Goal: Task Accomplishment & Management: Use online tool/utility

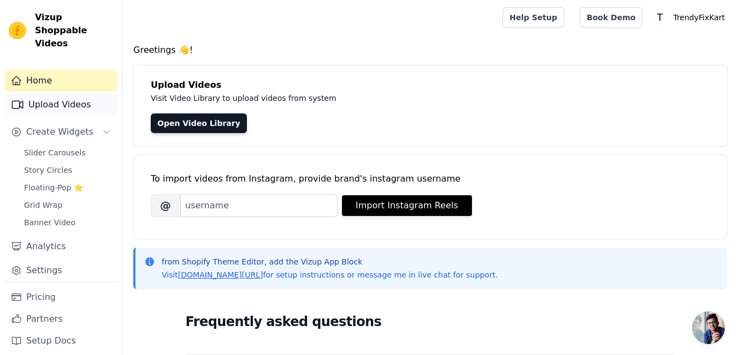
click at [96, 94] on link "Upload Videos" at bounding box center [60, 105] width 113 height 22
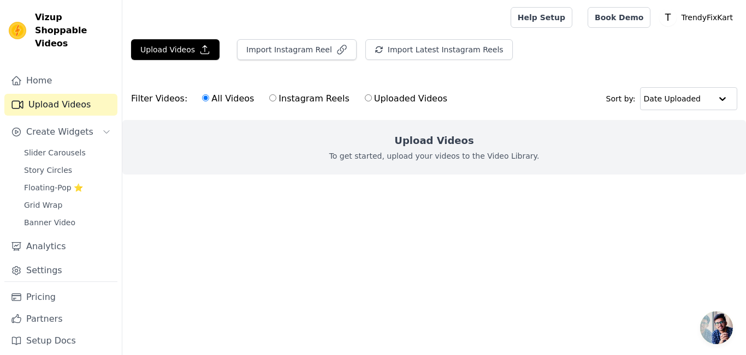
click at [269, 94] on label "Instagram Reels" at bounding box center [309, 99] width 81 height 14
click at [269, 94] on input "Instagram Reels" at bounding box center [272, 97] width 7 height 7
radio input "true"
click at [202, 100] on input "All Videos" at bounding box center [205, 97] width 7 height 7
radio input "true"
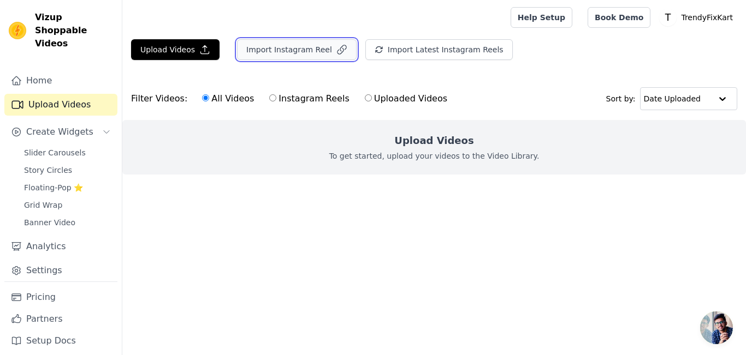
click at [283, 44] on button "Import Instagram Reel" at bounding box center [297, 49] width 120 height 21
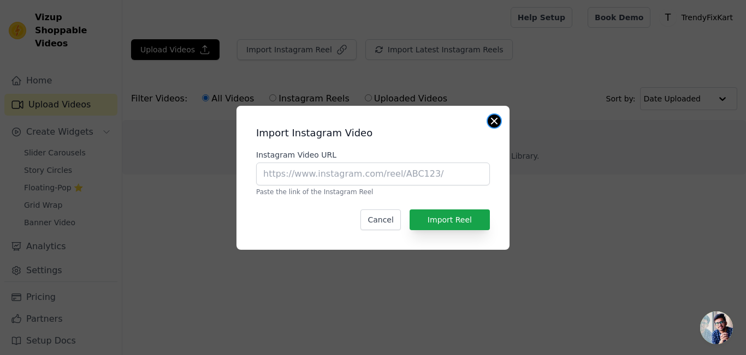
click at [494, 121] on button "Close modal" at bounding box center [494, 121] width 13 height 13
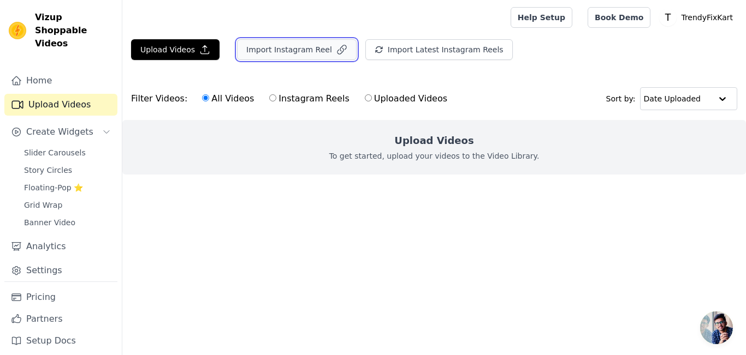
click at [292, 45] on button "Import Instagram Reel" at bounding box center [297, 49] width 120 height 21
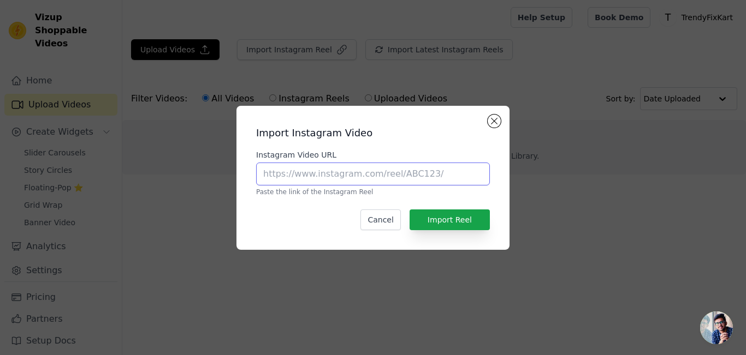
click at [317, 177] on input "Instagram Video URL" at bounding box center [373, 174] width 234 height 23
paste input "https://www.instagram.com/p/C6S8rOhochs/"
type input "https://www.instagram.com/p/C6S8rOhochs/"
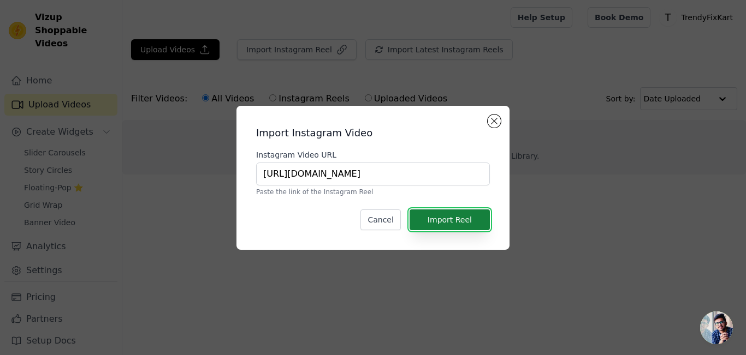
click at [430, 217] on button "Import Reel" at bounding box center [450, 220] width 80 height 21
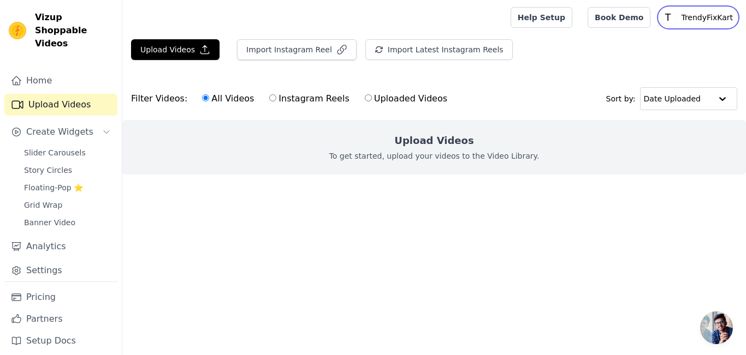
click at [707, 18] on p "TrendyFixKart" at bounding box center [707, 18] width 61 height 20
click at [574, 218] on main "Upload Videos Import Instagram Reel Import Latest Instagram Reels Import Latest…" at bounding box center [434, 126] width 624 height 183
click at [87, 74] on link "Home" at bounding box center [60, 81] width 113 height 22
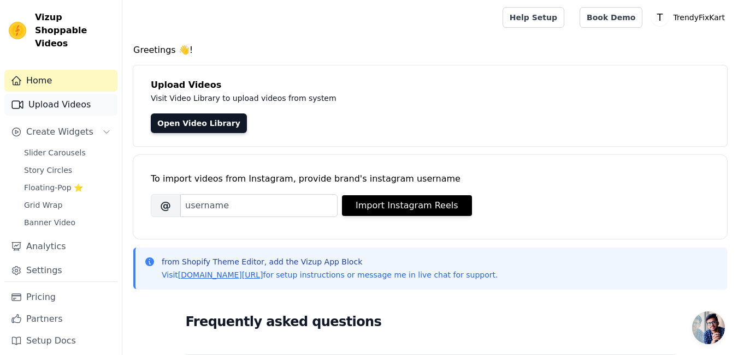
click at [86, 94] on link "Upload Videos" at bounding box center [60, 105] width 113 height 22
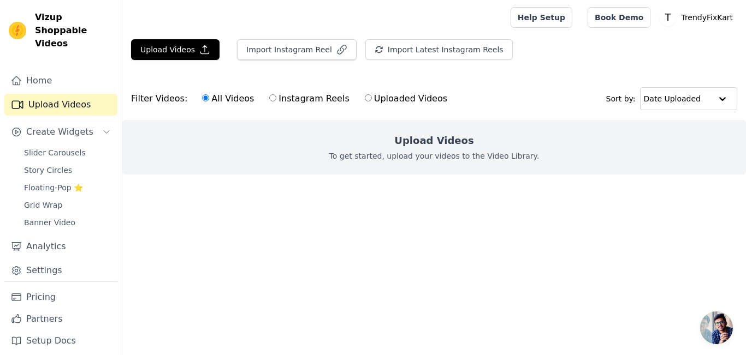
click at [439, 142] on h2 "Upload Videos" at bounding box center [433, 140] width 79 height 15
click at [174, 52] on button "Upload Videos" at bounding box center [175, 49] width 88 height 21
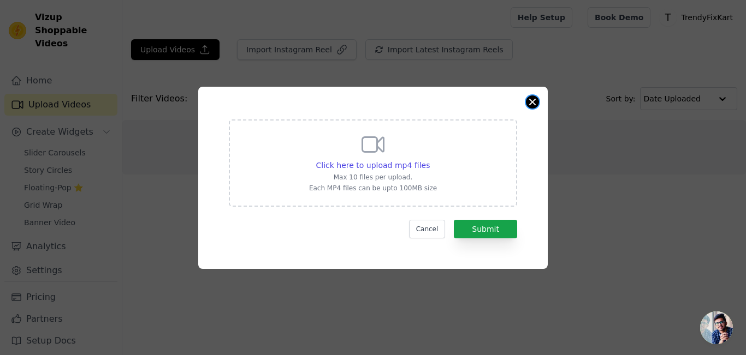
click at [533, 101] on button "Close modal" at bounding box center [532, 102] width 13 height 13
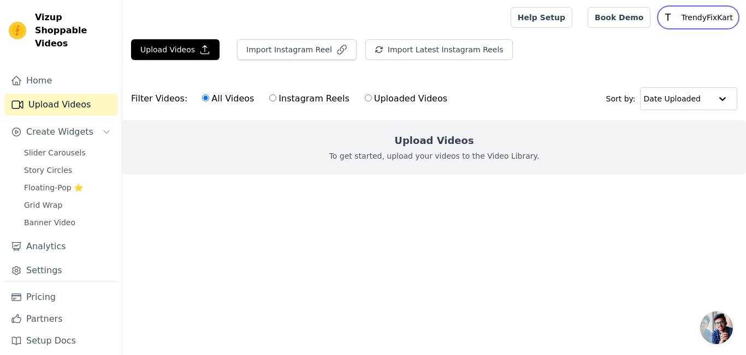
click at [701, 19] on p "TrendyFixKart" at bounding box center [707, 18] width 61 height 20
click at [591, 52] on div "Upload Videos Import Instagram Reel Import Latest Instagram Reels Import Latest…" at bounding box center [434, 53] width 624 height 29
drag, startPoint x: 715, startPoint y: 0, endPoint x: 515, endPoint y: 264, distance: 330.9
click at [515, 218] on html "Vizup Shoppable Videos Home Upload Videos Create Widgets Slider Carousels Story…" at bounding box center [373, 109] width 746 height 218
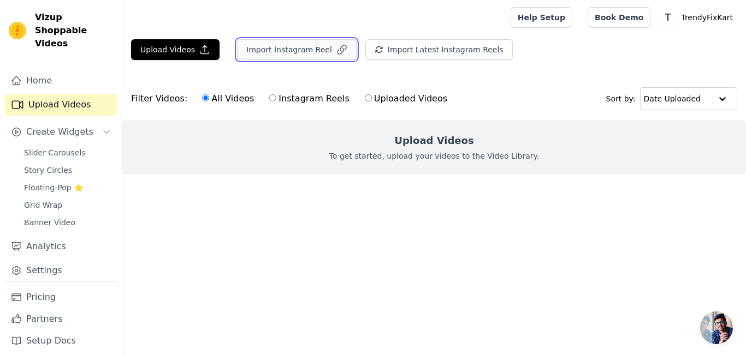
click at [336, 49] on icon "button" at bounding box center [341, 49] width 11 height 11
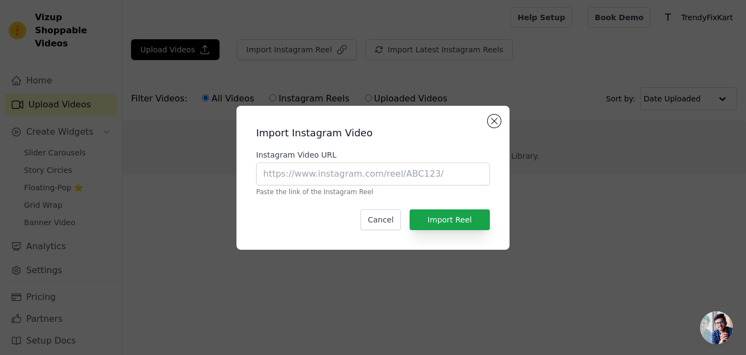
click at [405, 351] on div "Import Instagram Video Instagram Video URL Paste the link of the Instagram Reel…" at bounding box center [373, 177] width 746 height 355
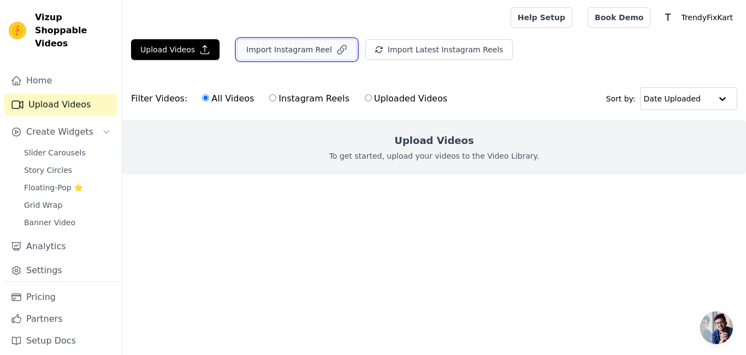
click at [317, 56] on button "Import Instagram Reel" at bounding box center [297, 49] width 120 height 21
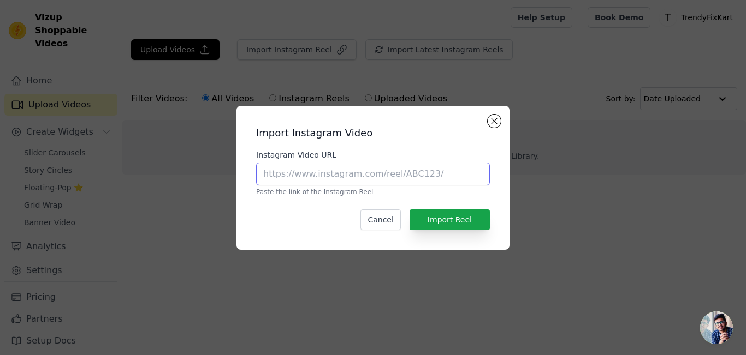
click at [401, 174] on input "Instagram Video URL" at bounding box center [373, 174] width 234 height 23
type input "https://www.instagram.com/p/C6S8rOhochs/"
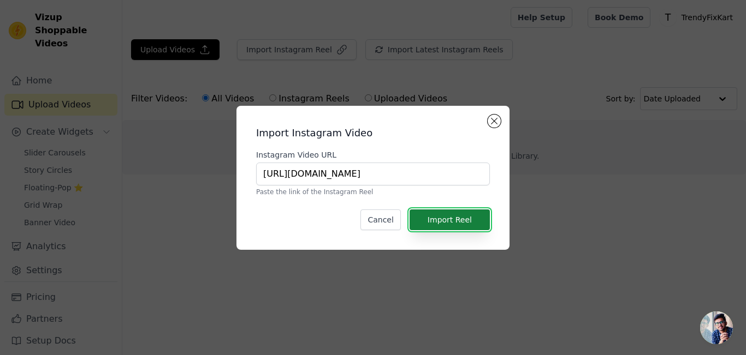
click at [444, 222] on button "Import Reel" at bounding box center [450, 220] width 80 height 21
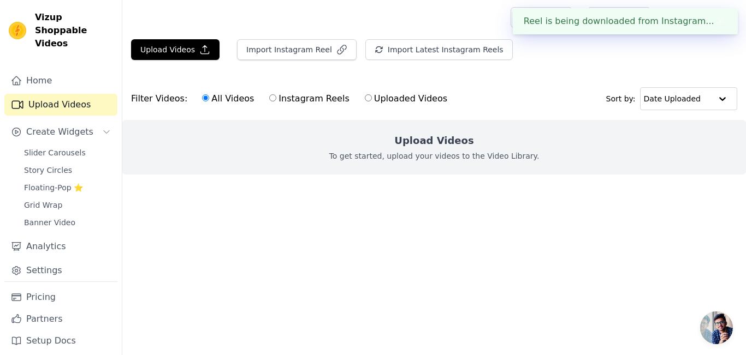
click at [637, 11] on div "Reel is being downloaded from Instagram... ✖" at bounding box center [625, 21] width 225 height 26
click at [642, 15] on div "Reel is being downloaded from Instagram... ✖" at bounding box center [625, 21] width 225 height 26
click at [540, 91] on div "Filter Videos: All Videos Instagram Reels Uploaded Videos Sort by: Date Uploaded" at bounding box center [434, 99] width 624 height 43
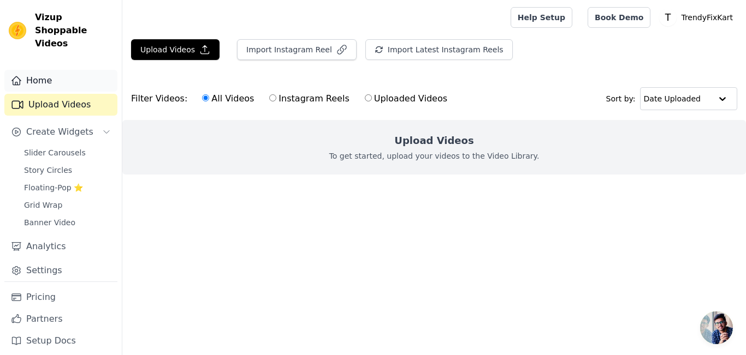
click at [30, 70] on link "Home" at bounding box center [60, 81] width 113 height 22
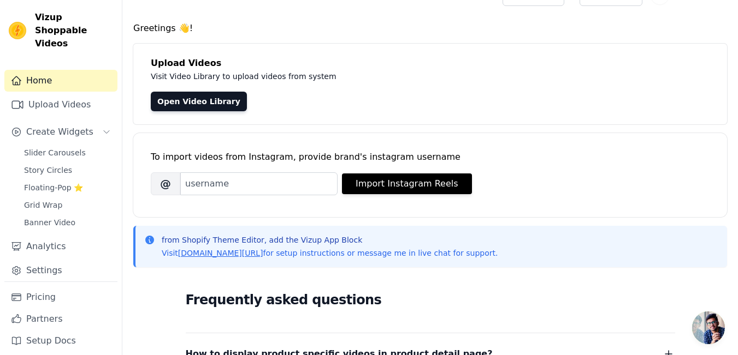
scroll to position [33, 0]
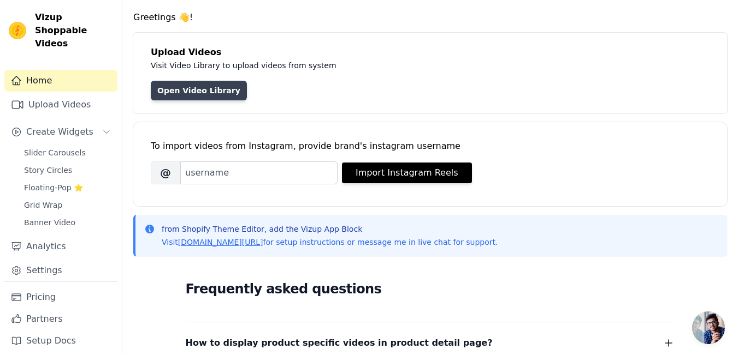
click at [174, 90] on link "Open Video Library" at bounding box center [199, 91] width 96 height 20
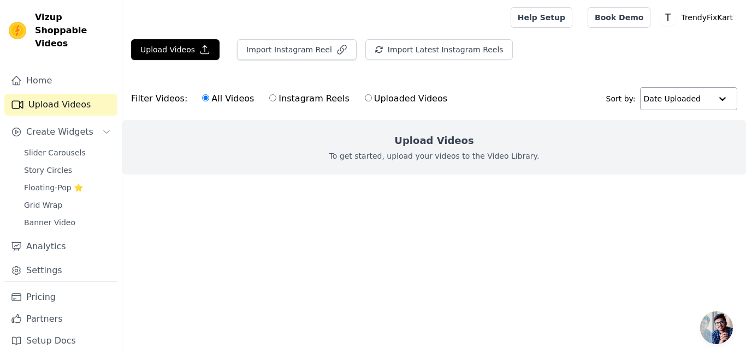
click at [708, 99] on input "text" at bounding box center [678, 99] width 68 height 22
click at [584, 209] on main "Upload Videos Import Instagram Reel Import Latest Instagram Reels Import Latest…" at bounding box center [434, 126] width 624 height 183
click at [442, 145] on h2 "Upload Videos" at bounding box center [433, 140] width 79 height 15
click at [410, 203] on main "Upload Videos Import Instagram Reel Import Latest Instagram Reels Import Latest…" at bounding box center [434, 126] width 624 height 183
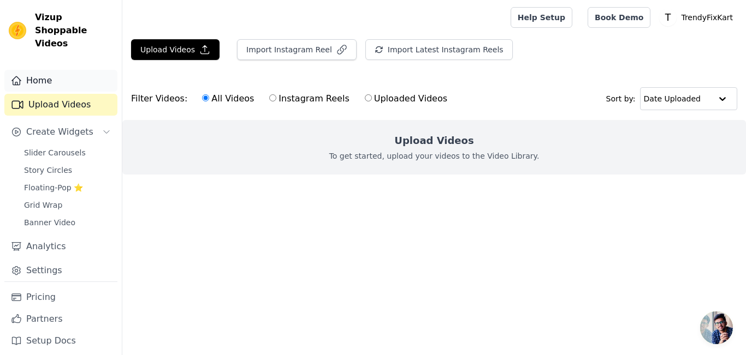
click at [25, 74] on link "Home" at bounding box center [60, 81] width 113 height 22
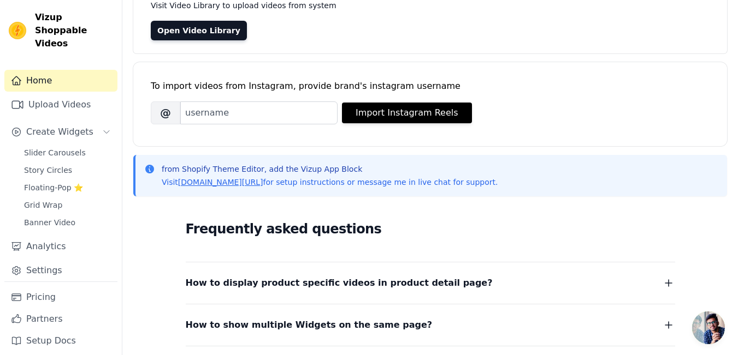
scroll to position [257, 0]
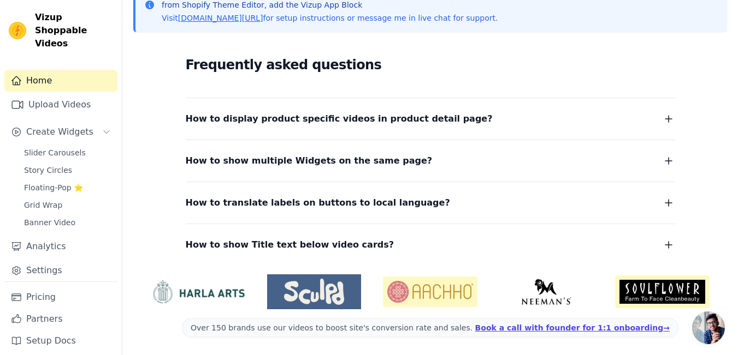
click at [548, 122] on button "How to display product specific videos in product detail page?" at bounding box center [430, 118] width 489 height 15
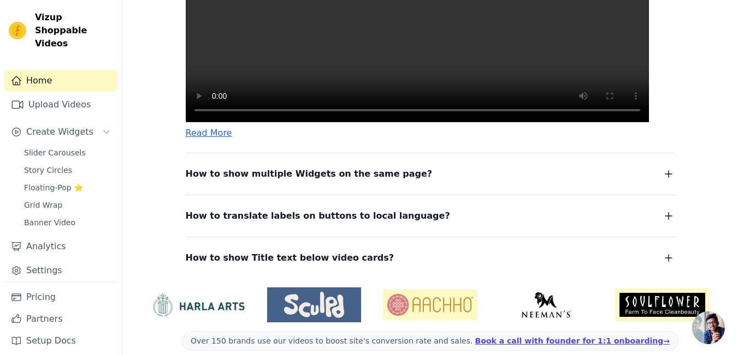
scroll to position [570, 0]
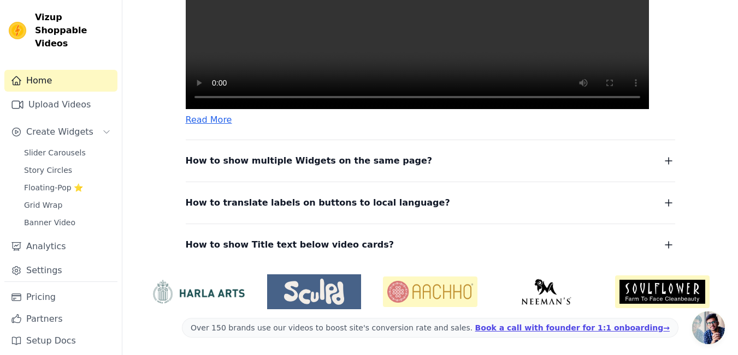
click at [464, 161] on button "How to show multiple Widgets on the same page?" at bounding box center [430, 160] width 489 height 15
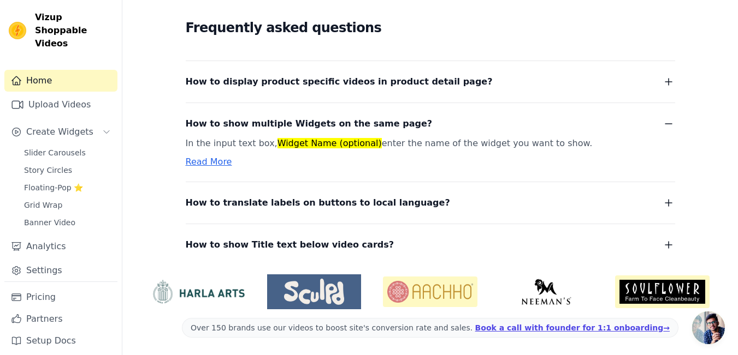
scroll to position [294, 0]
click at [436, 83] on button "How to display product specific videos in product detail page?" at bounding box center [430, 81] width 489 height 15
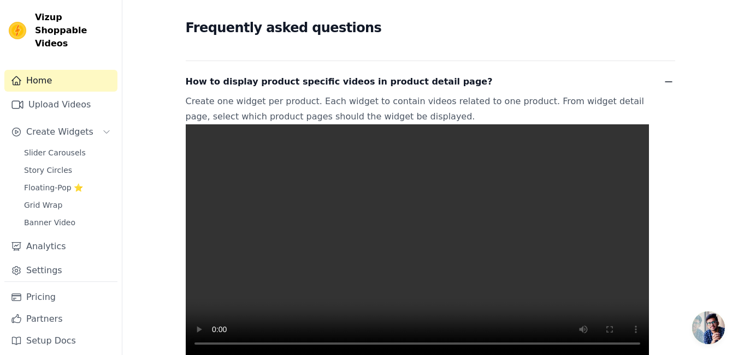
click at [458, 76] on button "How to display product specific videos in product detail page?" at bounding box center [430, 81] width 489 height 15
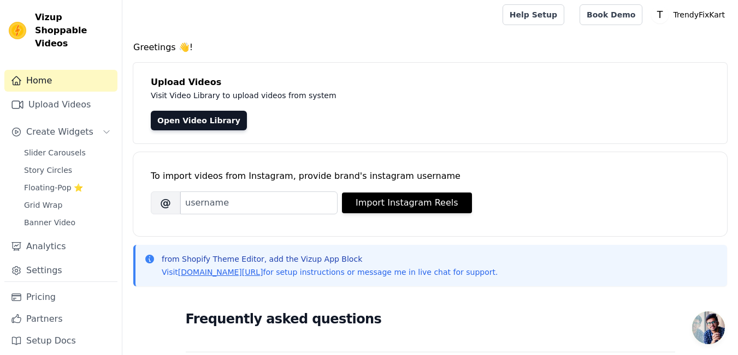
scroll to position [0, 0]
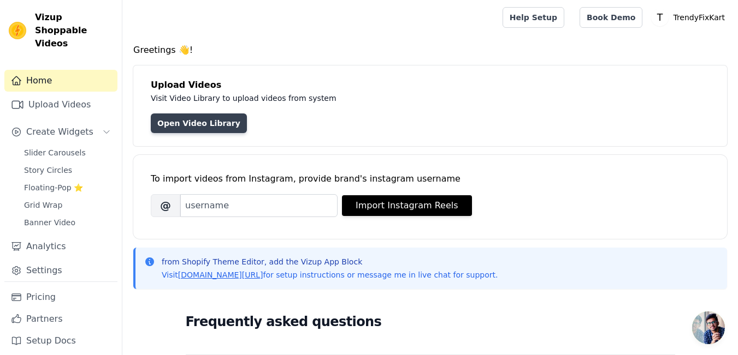
click at [191, 118] on link "Open Video Library" at bounding box center [199, 124] width 96 height 20
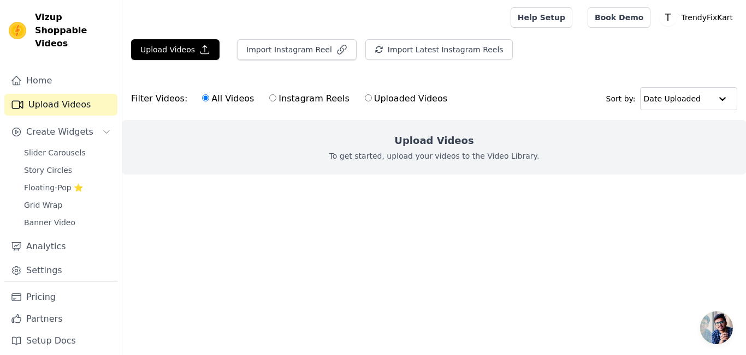
click at [397, 152] on p "To get started, upload your videos to the Video Library." at bounding box center [434, 156] width 210 height 11
click at [400, 218] on html "Vizup Shoppable Videos Home Upload Videos Create Widgets Slider Carousels Story…" at bounding box center [373, 109] width 746 height 218
click at [173, 52] on button "Upload Videos" at bounding box center [175, 49] width 88 height 21
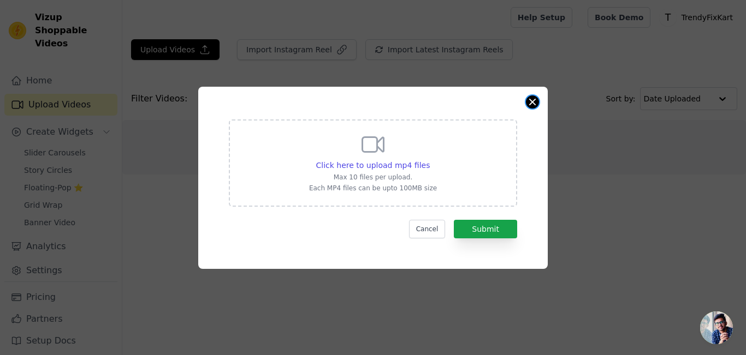
click at [528, 103] on button "Close modal" at bounding box center [532, 102] width 13 height 13
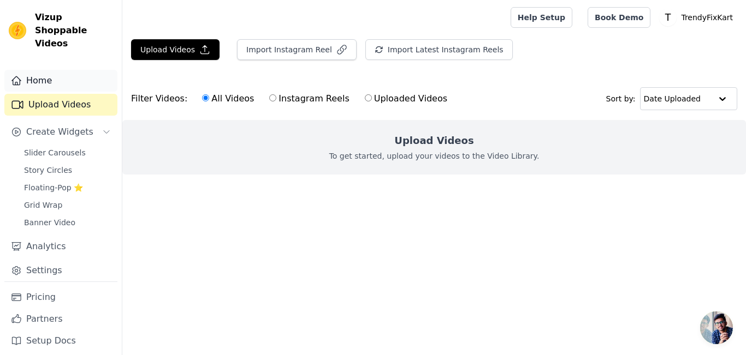
click at [54, 70] on link "Home" at bounding box center [60, 81] width 113 height 22
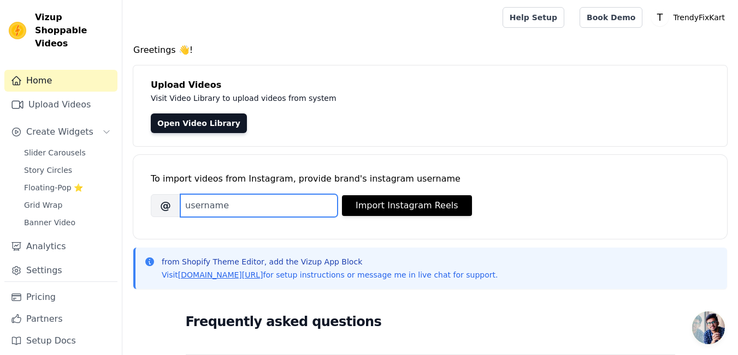
click at [306, 209] on input "Brand's Instagram Username" at bounding box center [258, 205] width 157 height 23
type input "https://www.instagram.com/latestaa_finds"
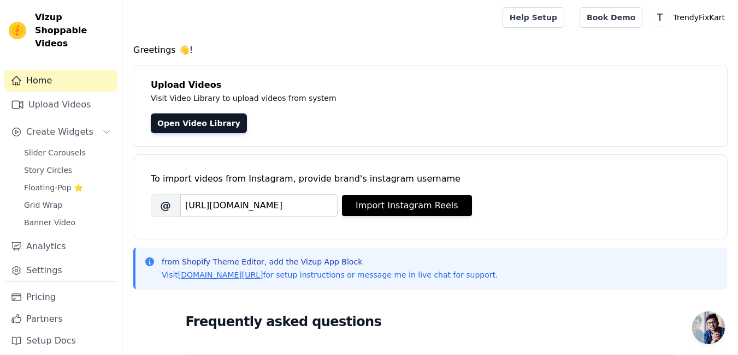
click at [301, 222] on div "To import videos from Instagram, provide brand's instagram username Brand's Ins…" at bounding box center [430, 197] width 594 height 84
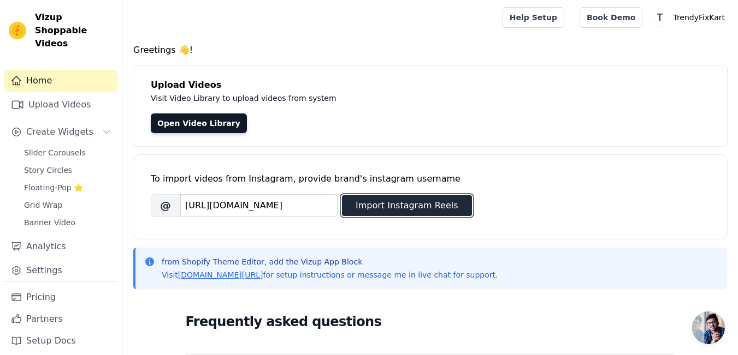
click at [414, 201] on button "Import Instagram Reels" at bounding box center [407, 205] width 130 height 21
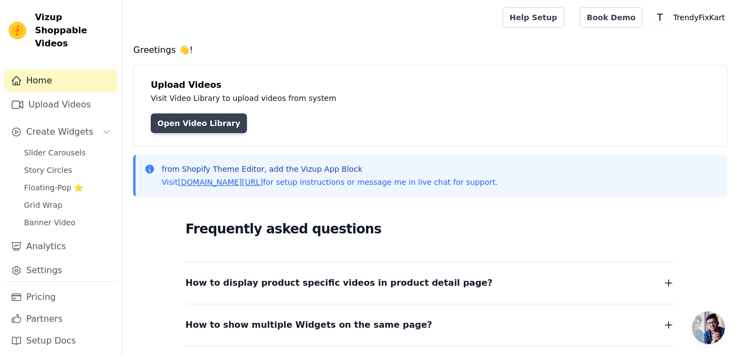
click at [207, 122] on link "Open Video Library" at bounding box center [199, 124] width 96 height 20
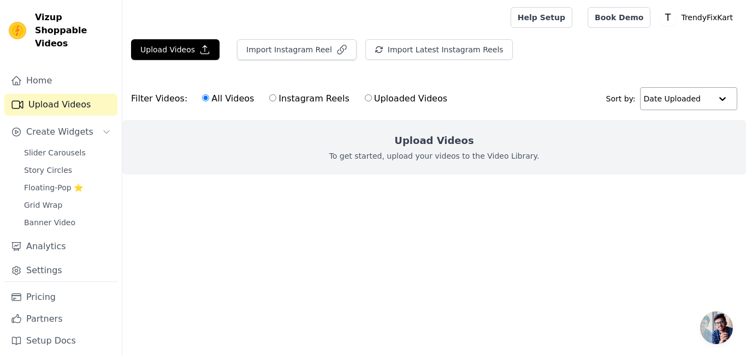
click at [723, 100] on div at bounding box center [722, 99] width 22 height 22
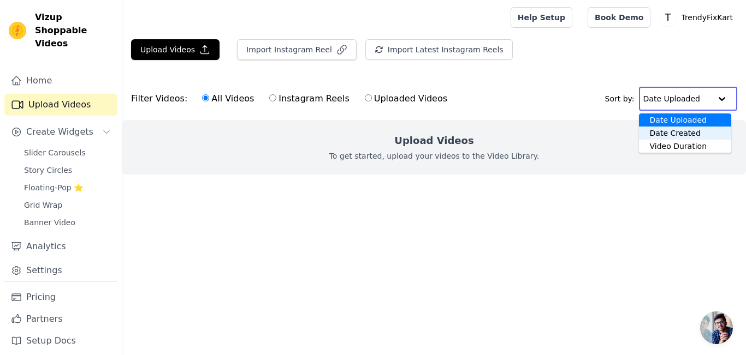
click at [579, 218] on html "Vizup Shoppable Videos Home Upload Videos Create Widgets Slider Carousels Story…" at bounding box center [373, 109] width 746 height 218
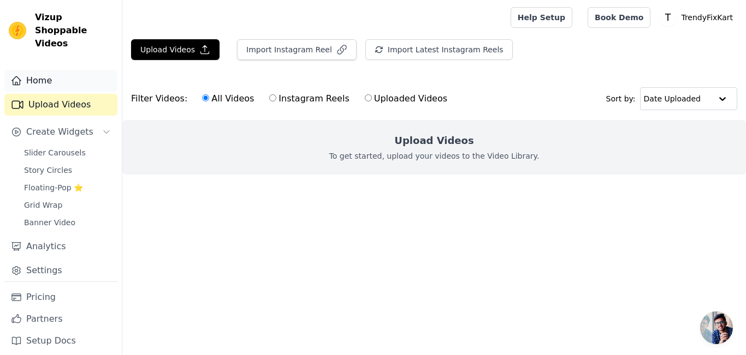
click at [88, 70] on link "Home" at bounding box center [60, 81] width 113 height 22
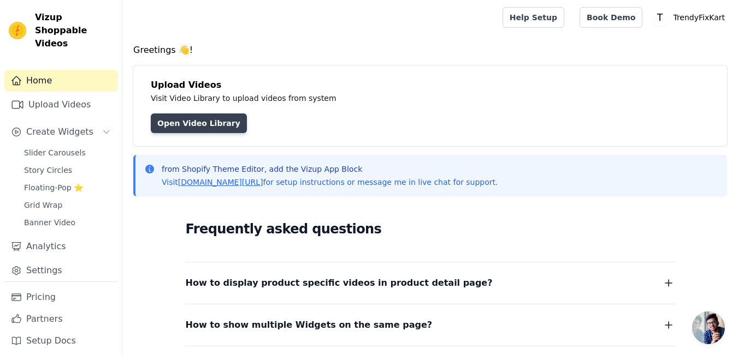
click at [196, 125] on link "Open Video Library" at bounding box center [199, 124] width 96 height 20
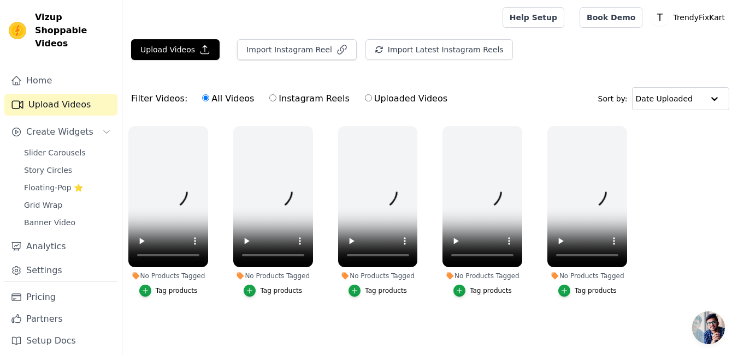
scroll to position [1, 0]
click at [269, 98] on input "Instagram Reels" at bounding box center [272, 97] width 7 height 7
radio input "true"
click at [623, 128] on icon "button" at bounding box center [625, 128] width 8 height 8
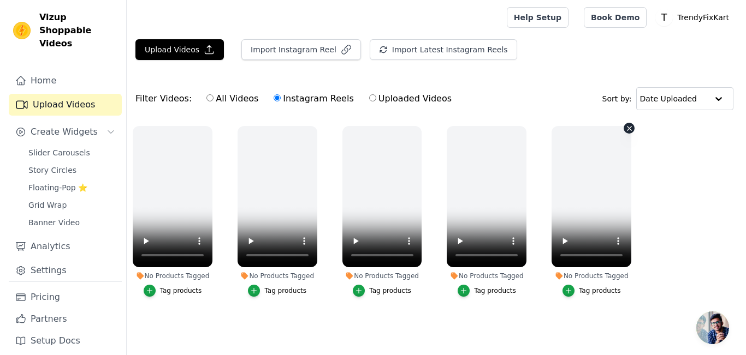
scroll to position [0, 0]
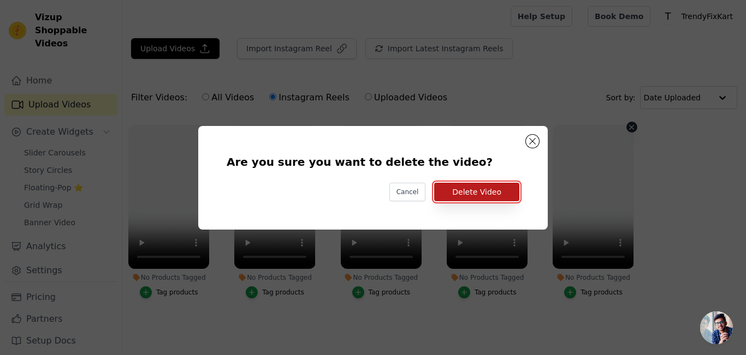
click at [498, 191] on button "Delete Video" at bounding box center [476, 192] width 85 height 19
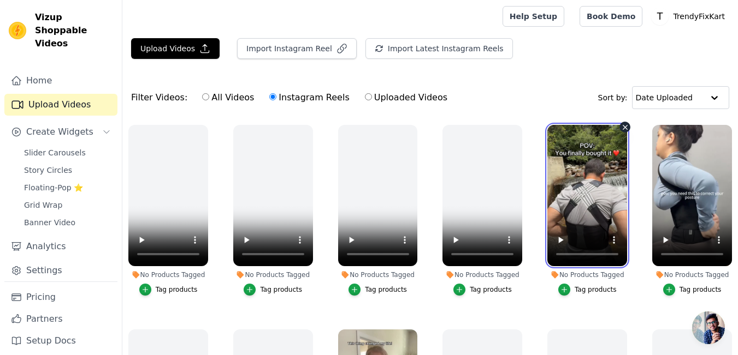
click at [584, 223] on video at bounding box center [587, 195] width 80 height 141
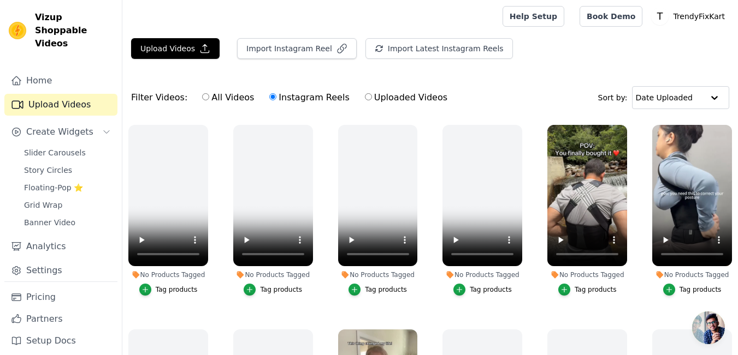
click at [202, 97] on input "All Videos" at bounding box center [205, 96] width 7 height 7
radio input "true"
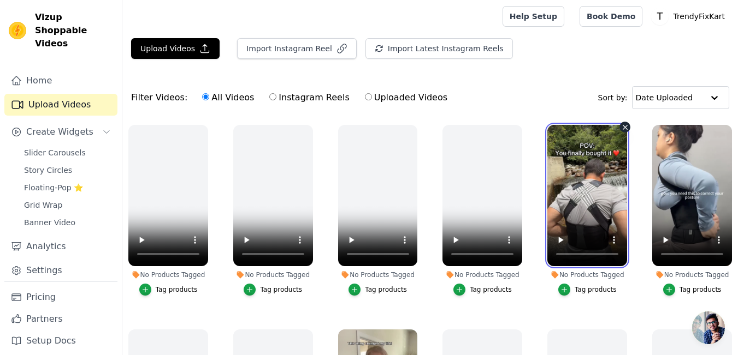
click at [594, 216] on video at bounding box center [587, 195] width 80 height 141
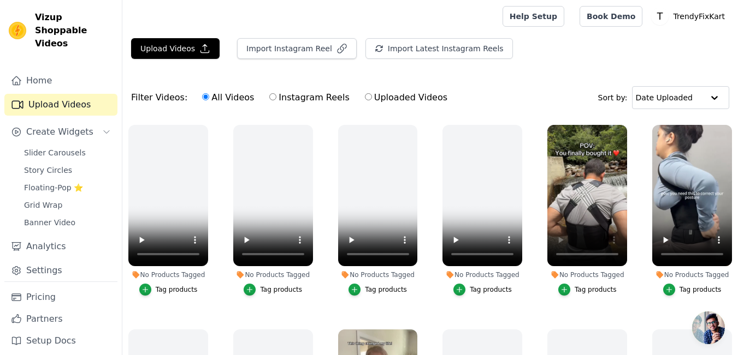
click at [559, 58] on div "Upload Videos Import Instagram Reel Import Latest Instagram Reels Import Latest…" at bounding box center [429, 52] width 615 height 29
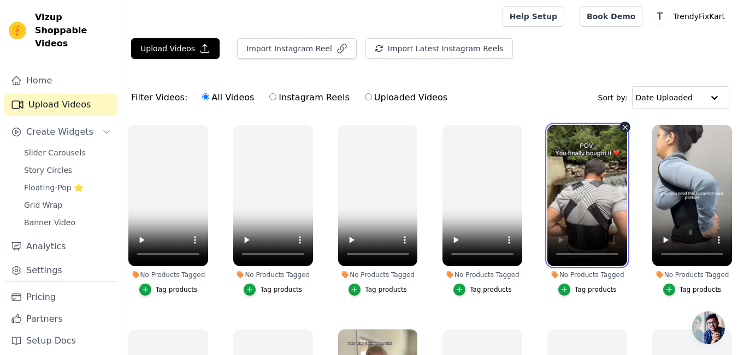
click at [589, 149] on video at bounding box center [587, 195] width 80 height 141
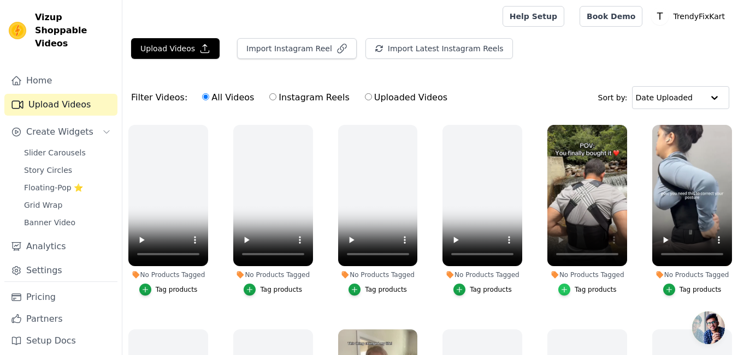
click at [564, 286] on icon "button" at bounding box center [564, 290] width 8 height 8
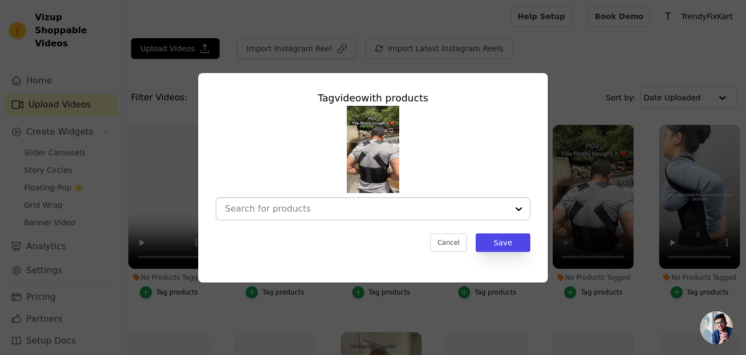
click at [513, 211] on div at bounding box center [519, 209] width 22 height 22
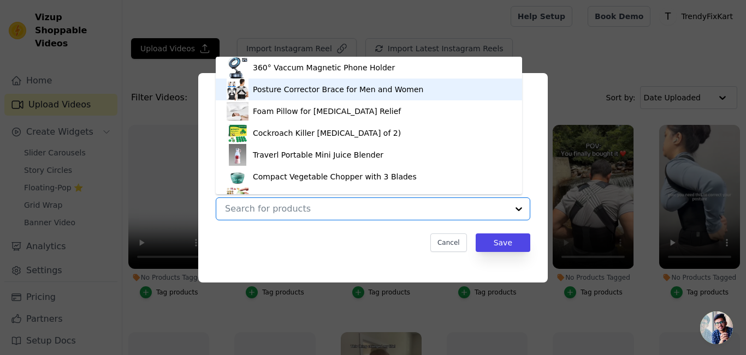
click at [444, 92] on div "Posture Corrector Brace for Men and Women" at bounding box center [369, 90] width 284 height 22
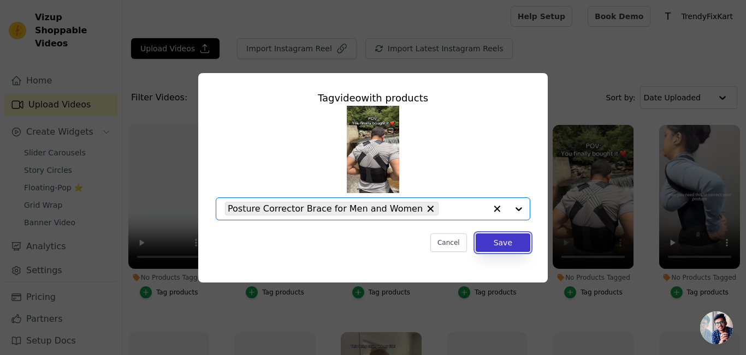
click at [496, 246] on button "Save" at bounding box center [503, 243] width 55 height 19
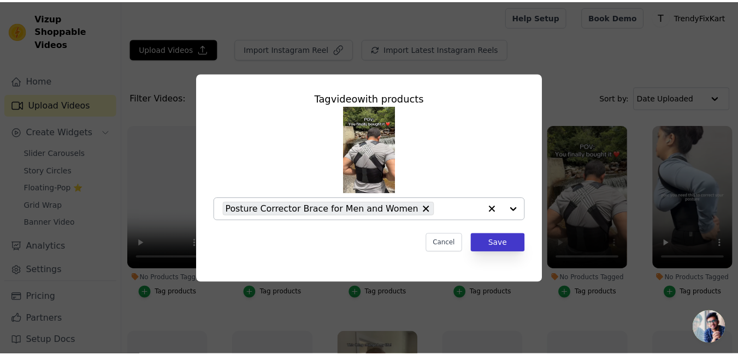
scroll to position [1, 0]
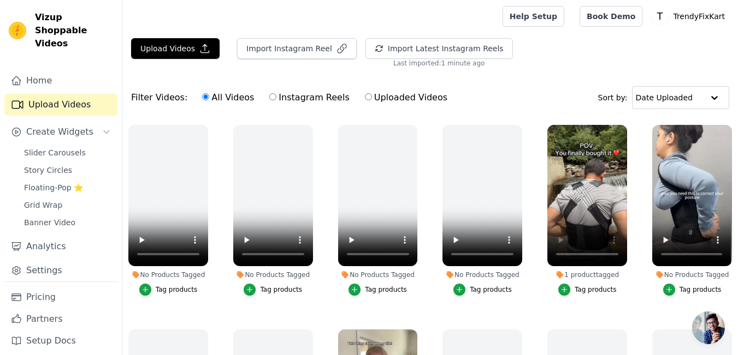
click at [695, 287] on div "Tag products" at bounding box center [700, 290] width 42 height 9
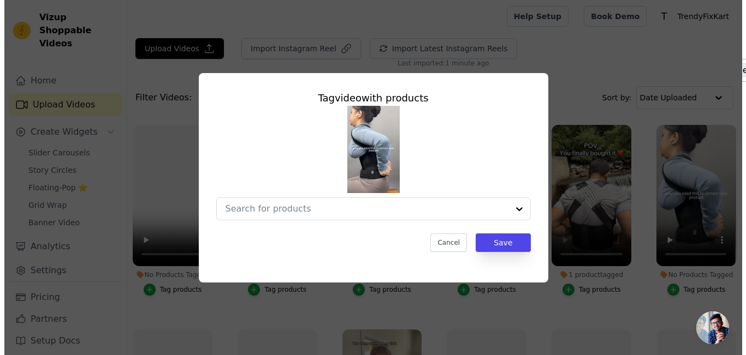
scroll to position [0, 0]
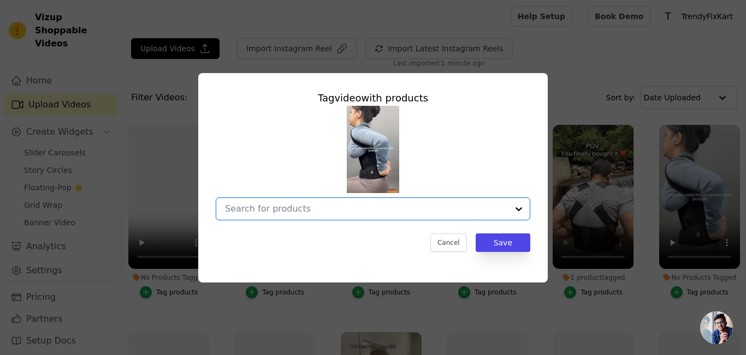
click at [503, 206] on input "No Products Tagged Tag video with products Option undefined, selected. Select i…" at bounding box center [366, 209] width 283 height 10
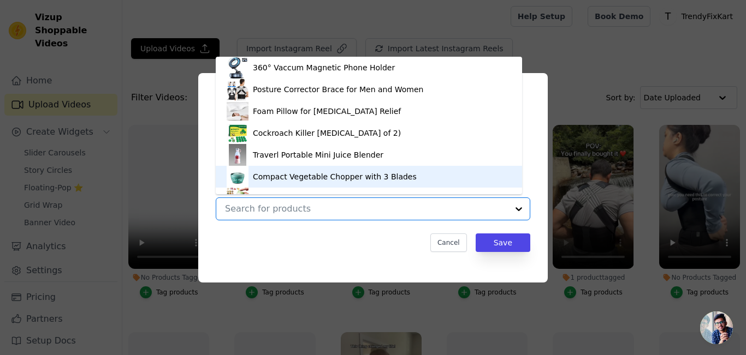
scroll to position [15, 0]
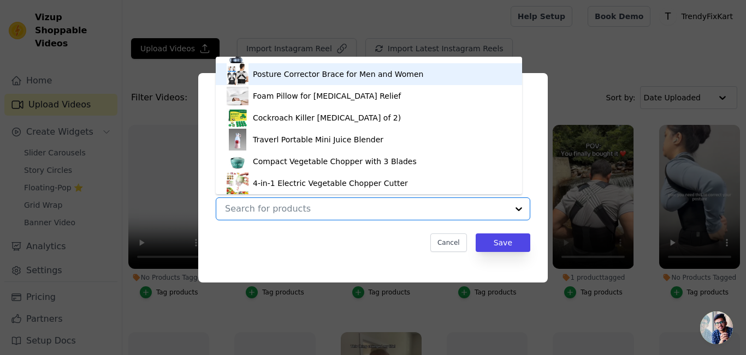
click at [434, 75] on div "Posture Corrector Brace for Men and Women" at bounding box center [369, 74] width 284 height 22
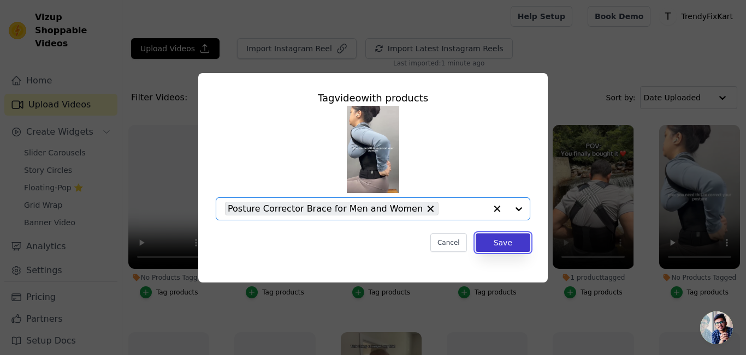
click at [486, 240] on button "Save" at bounding box center [503, 243] width 55 height 19
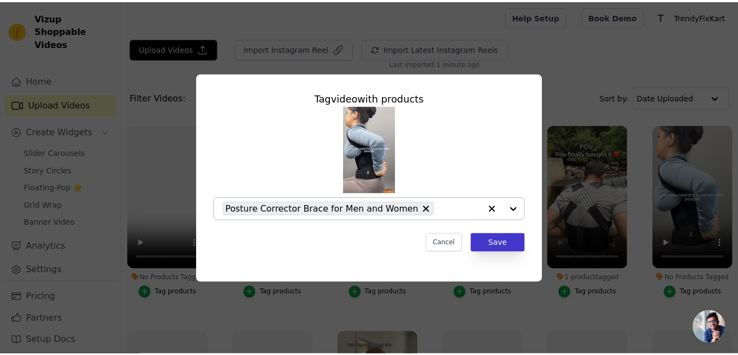
scroll to position [1, 0]
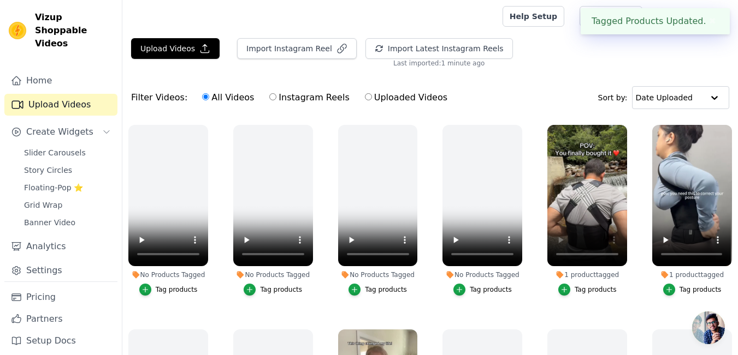
click at [269, 97] on input "Instagram Reels" at bounding box center [272, 96] width 7 height 7
radio input "true"
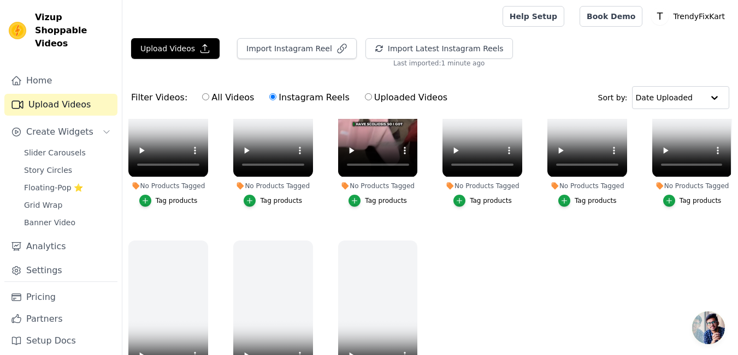
scroll to position [0, 0]
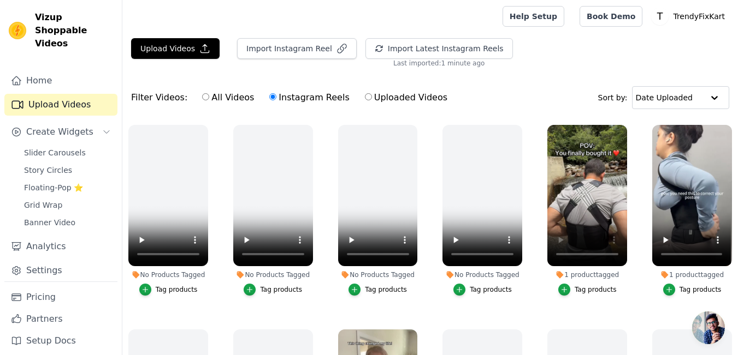
click at [364, 97] on label "Uploaded Videos" at bounding box center [406, 98] width 84 height 14
click at [365, 97] on input "Uploaded Videos" at bounding box center [368, 96] width 7 height 7
radio input "true"
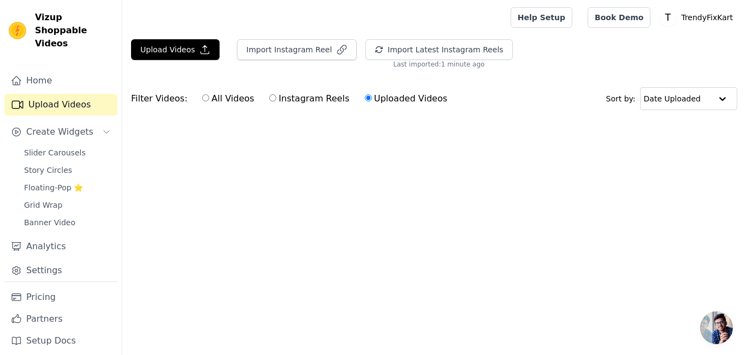
click at [202, 98] on input "All Videos" at bounding box center [205, 97] width 7 height 7
radio input "true"
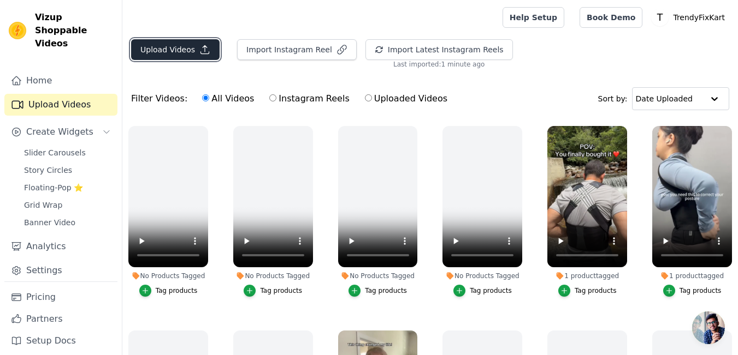
click at [158, 49] on button "Upload Videos" at bounding box center [175, 49] width 88 height 21
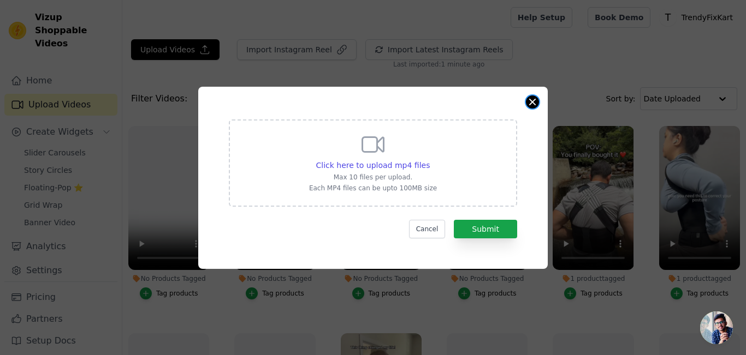
click at [533, 103] on button "Close modal" at bounding box center [532, 102] width 13 height 13
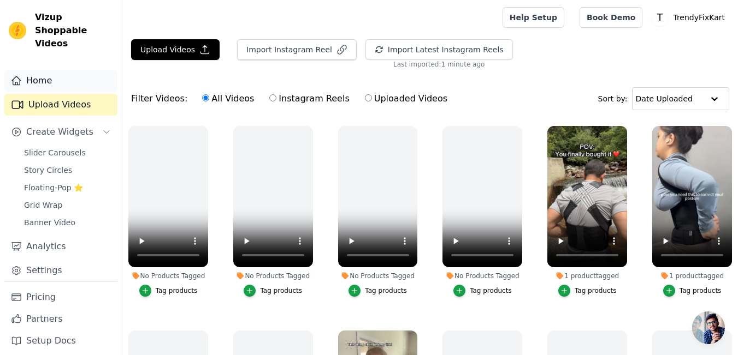
click at [61, 70] on link "Home" at bounding box center [60, 81] width 113 height 22
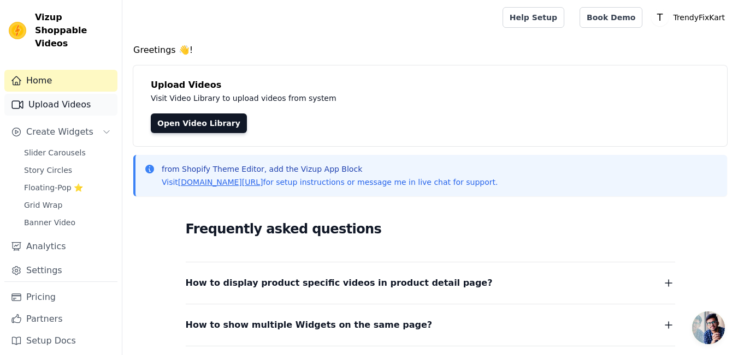
click at [60, 94] on link "Upload Videos" at bounding box center [60, 105] width 113 height 22
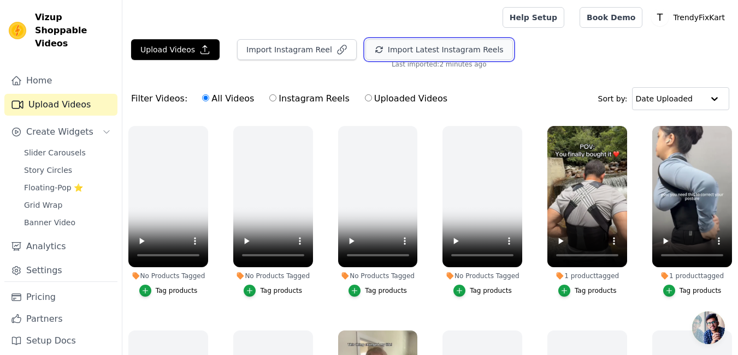
click at [436, 52] on button "Import Latest Instagram Reels" at bounding box center [438, 49] width 147 height 21
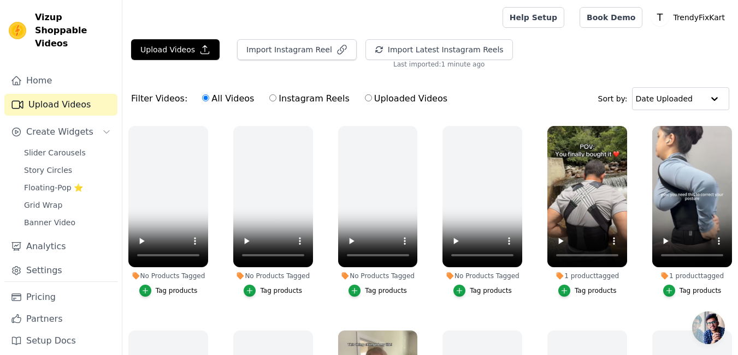
click at [583, 74] on div "Upload Videos Import Instagram Reel Import Latest Instagram Reels Import Latest…" at bounding box center [429, 239] width 615 height 401
click at [706, 13] on p "TrendyFixKart" at bounding box center [698, 18] width 61 height 20
click at [602, 68] on div "Upload Videos Import Instagram Reel Import Latest Instagram Reels Import Latest…" at bounding box center [429, 53] width 615 height 29
click at [365, 99] on input "Uploaded Videos" at bounding box center [368, 97] width 7 height 7
radio input "true"
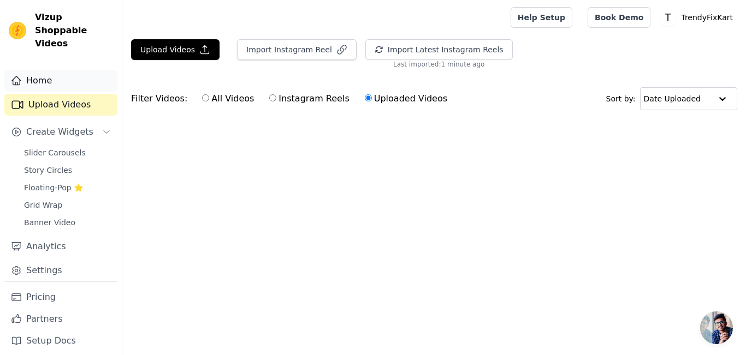
click at [73, 74] on link "Home" at bounding box center [60, 81] width 113 height 22
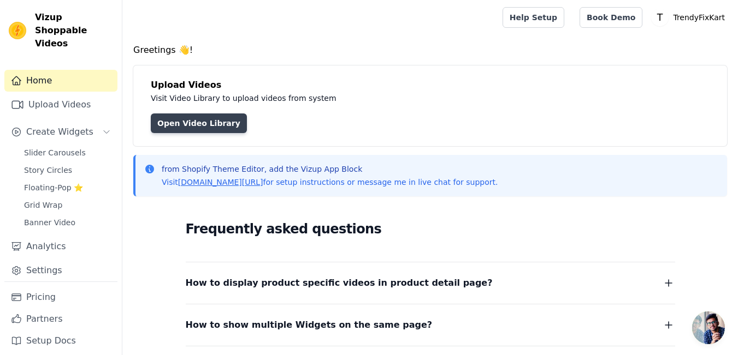
click at [198, 122] on link "Open Video Library" at bounding box center [199, 124] width 96 height 20
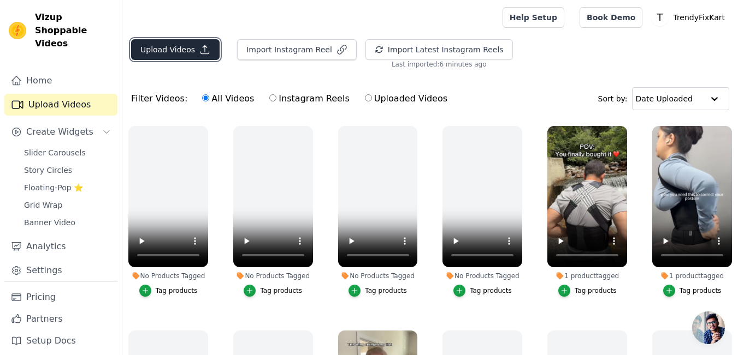
click at [171, 50] on button "Upload Videos" at bounding box center [175, 49] width 88 height 21
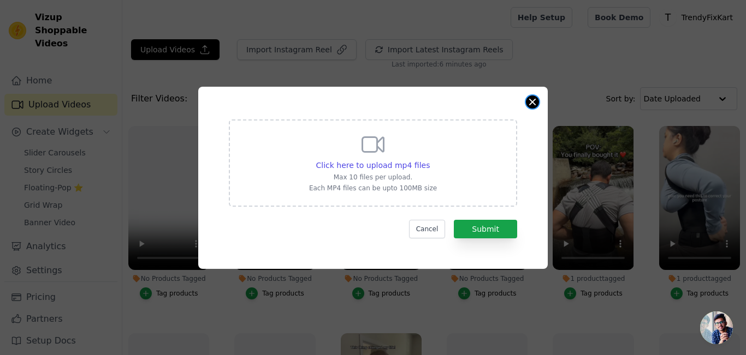
click at [532, 102] on button "Close modal" at bounding box center [532, 102] width 13 height 13
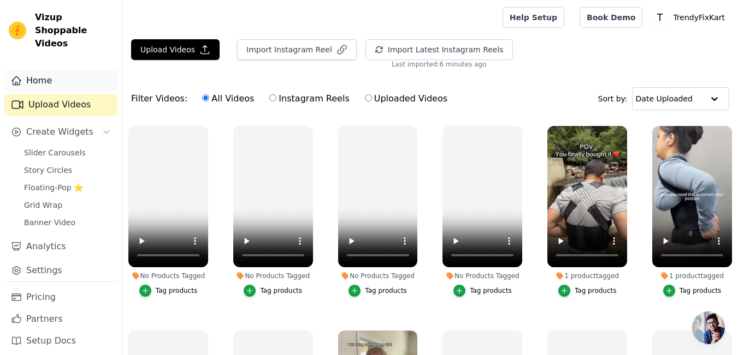
click at [59, 70] on link "Home" at bounding box center [60, 81] width 113 height 22
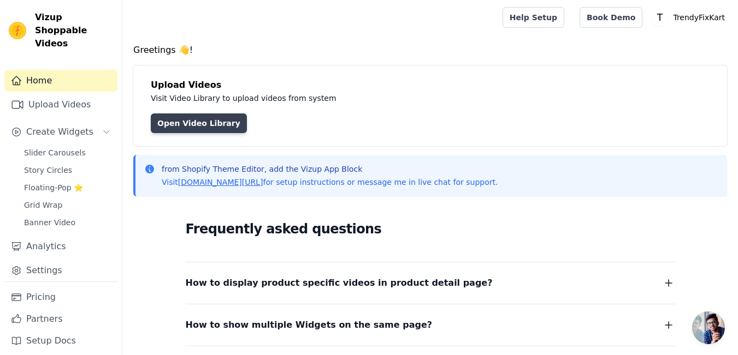
click at [201, 120] on link "Open Video Library" at bounding box center [199, 124] width 96 height 20
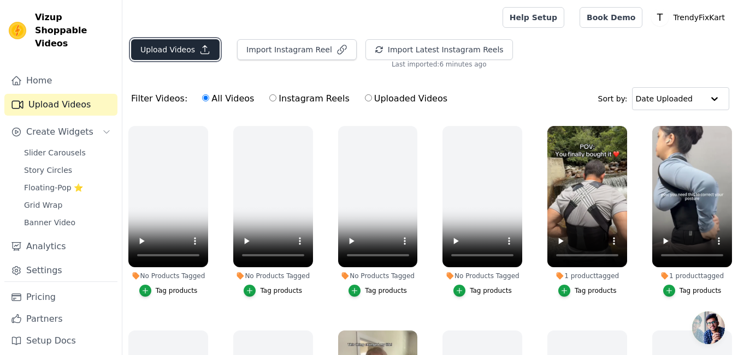
click at [183, 49] on button "Upload Videos" at bounding box center [175, 49] width 88 height 21
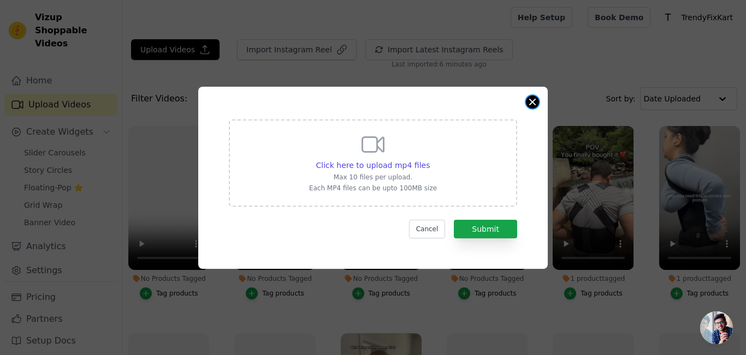
click at [534, 108] on button "Close modal" at bounding box center [532, 102] width 13 height 13
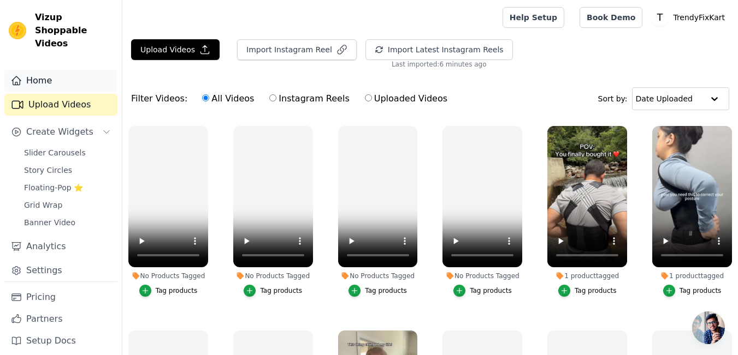
click at [44, 70] on link "Home" at bounding box center [60, 81] width 113 height 22
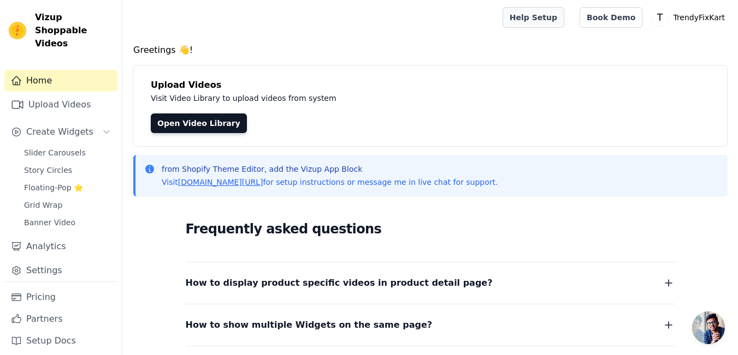
click at [564, 14] on link "Help Setup" at bounding box center [533, 17] width 62 height 21
click at [66, 126] on span "Create Widgets" at bounding box center [59, 132] width 67 height 13
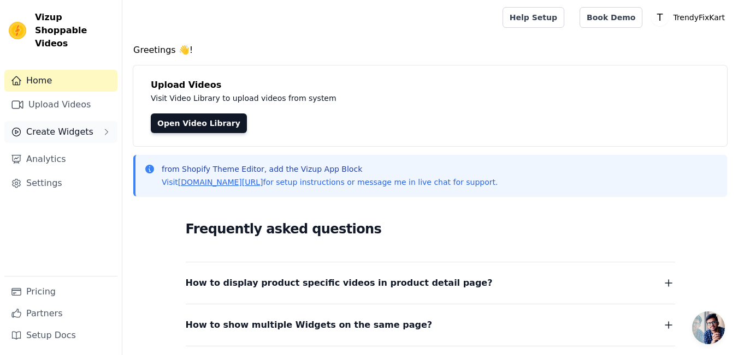
click at [70, 126] on span "Create Widgets" at bounding box center [59, 132] width 67 height 13
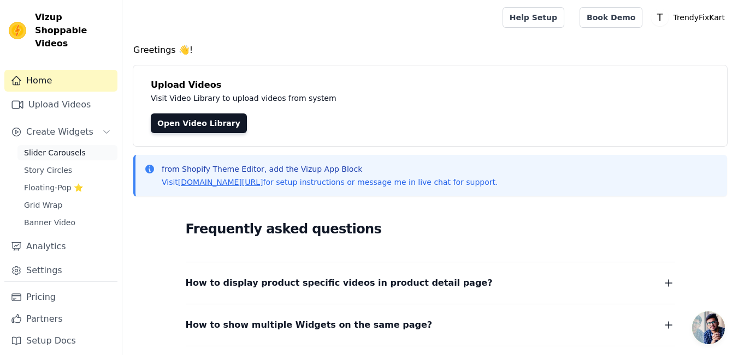
click at [69, 147] on span "Slider Carousels" at bounding box center [55, 152] width 62 height 11
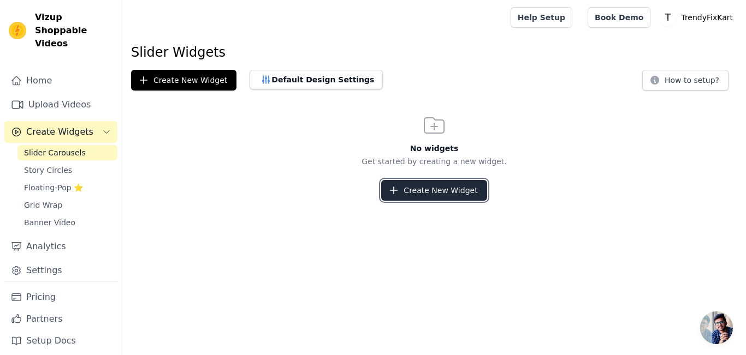
click at [425, 195] on button "Create New Widget" at bounding box center [433, 190] width 105 height 21
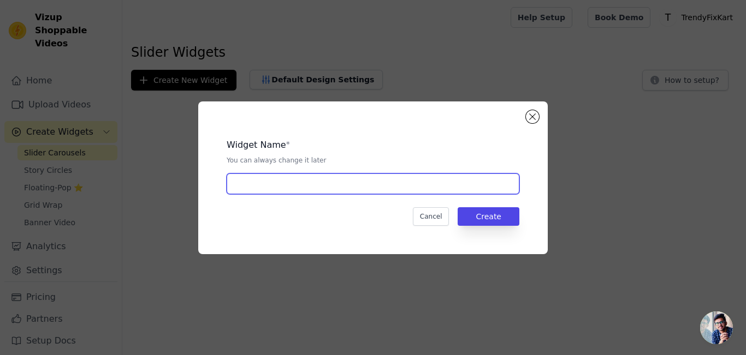
click at [363, 191] on input "text" at bounding box center [373, 184] width 293 height 21
type input "Posture Corrector Belt"
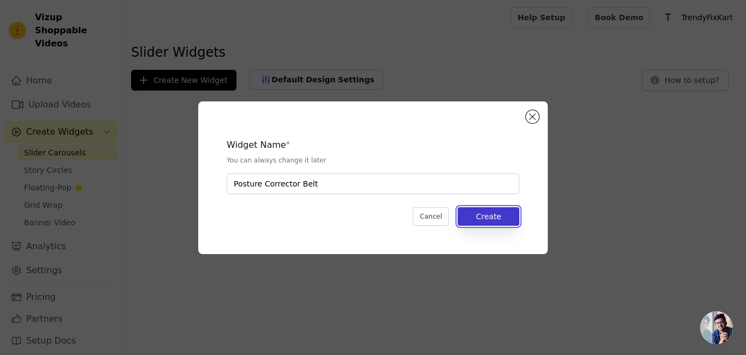
click at [477, 212] on button "Create" at bounding box center [489, 216] width 62 height 19
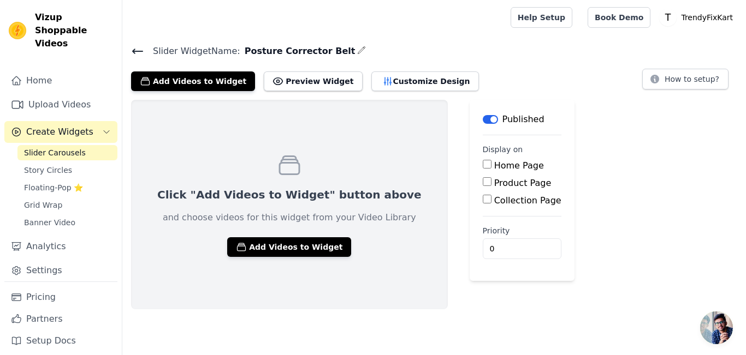
click at [483, 184] on input "Product Page" at bounding box center [487, 181] width 9 height 9
checkbox input "true"
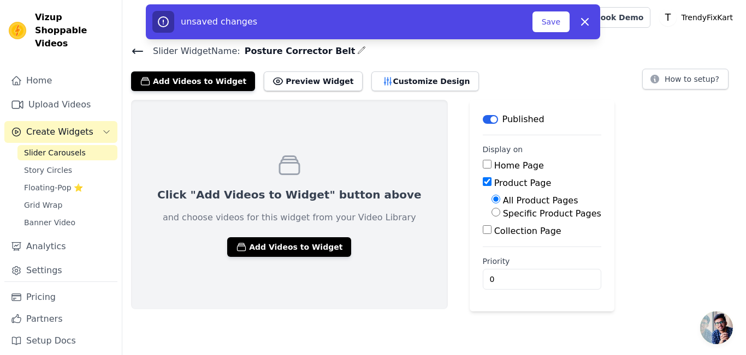
click at [491, 215] on input "Specific Product Pages" at bounding box center [495, 212] width 9 height 9
radio input "true"
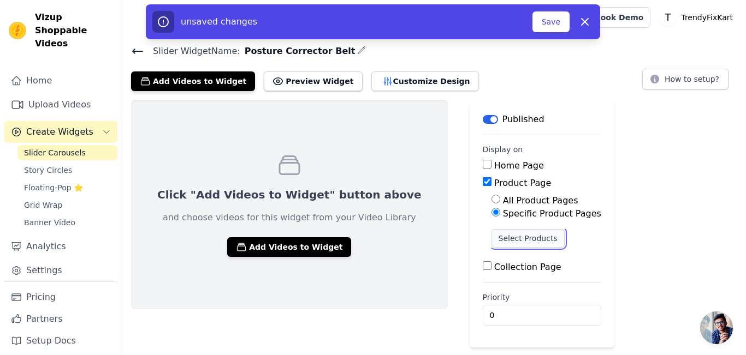
click at [491, 240] on button "Select Products" at bounding box center [527, 238] width 73 height 19
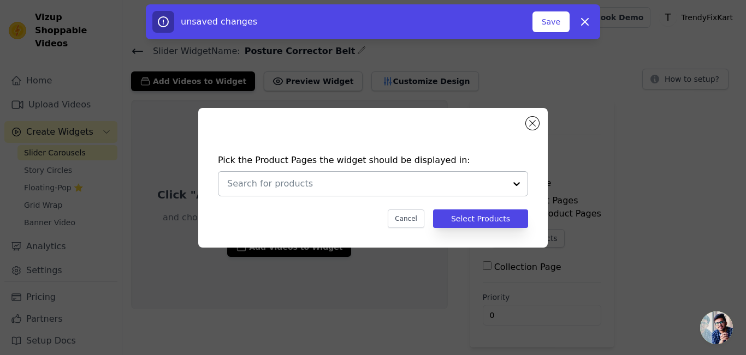
click at [507, 187] on div at bounding box center [517, 184] width 22 height 24
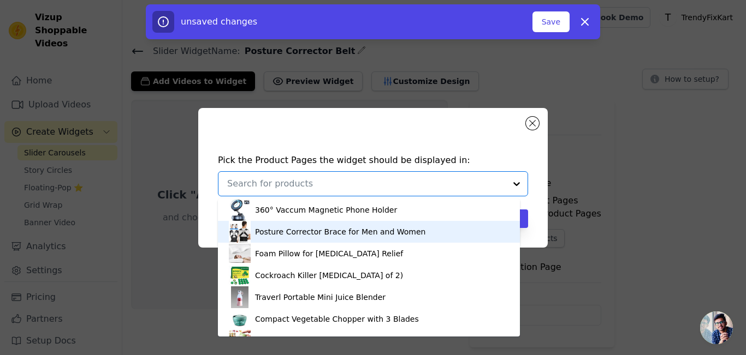
click at [459, 239] on div "Posture Corrector Brace for Men and Women" at bounding box center [369, 232] width 280 height 22
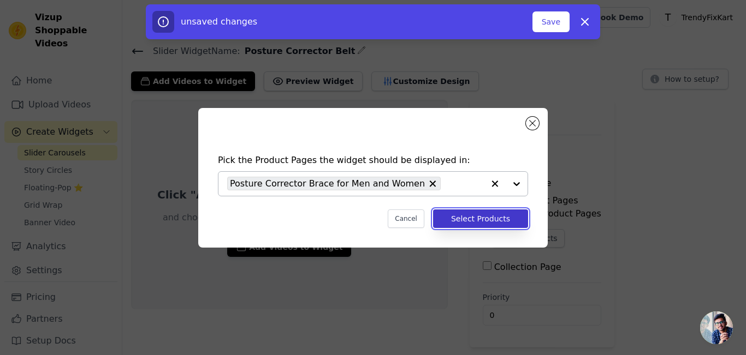
click at [483, 223] on button "Select Products" at bounding box center [480, 219] width 95 height 19
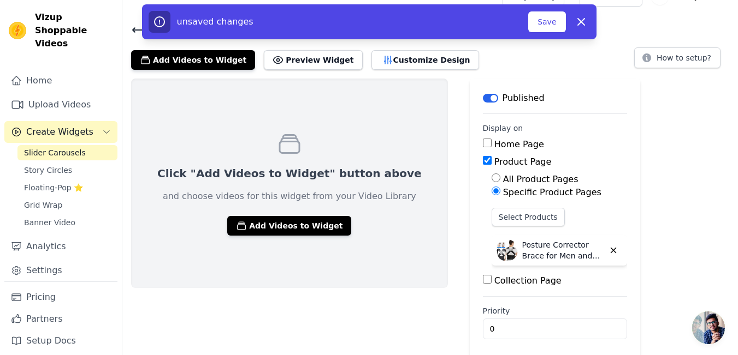
scroll to position [23, 0]
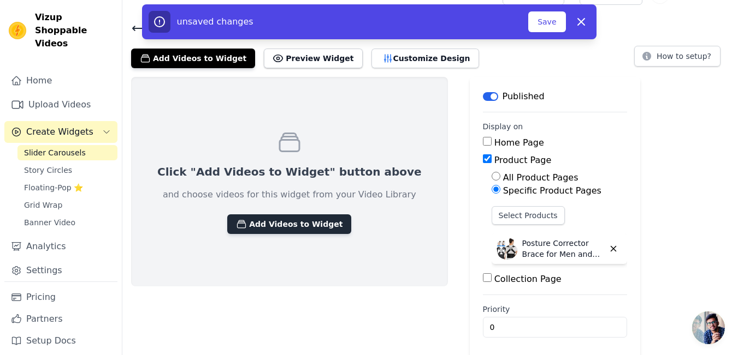
click at [278, 227] on button "Add Videos to Widget" at bounding box center [289, 225] width 124 height 20
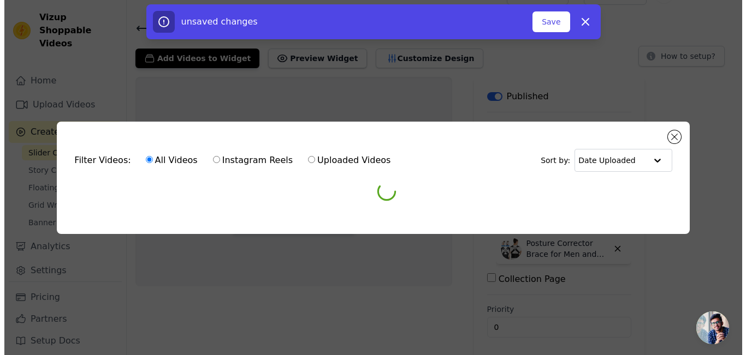
scroll to position [0, 0]
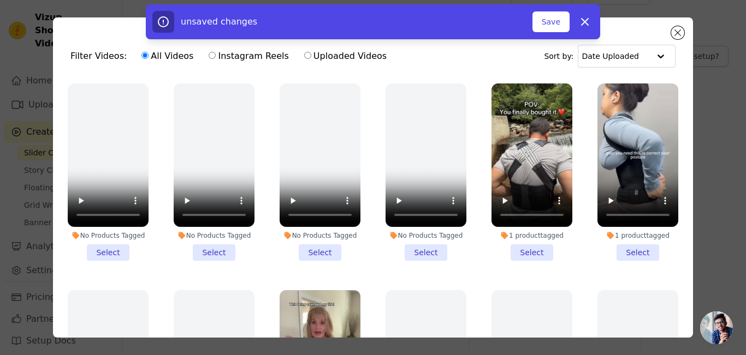
click at [521, 246] on li "1 product tagged Select" at bounding box center [531, 172] width 81 height 177
click at [0, 0] on input "1 product tagged Select" at bounding box center [0, 0] width 0 height 0
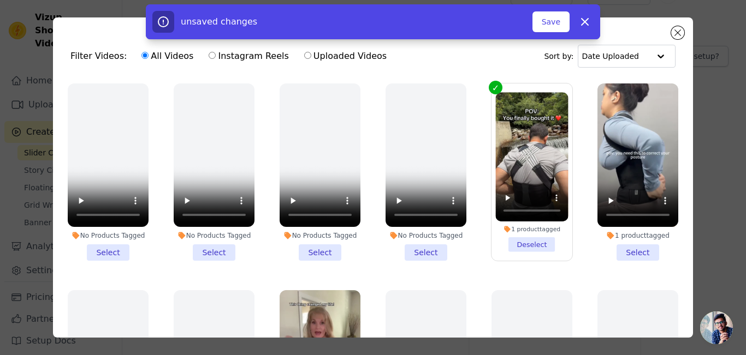
click at [632, 246] on li "1 product tagged Select" at bounding box center [637, 172] width 81 height 177
click at [0, 0] on input "1 product tagged Select" at bounding box center [0, 0] width 0 height 0
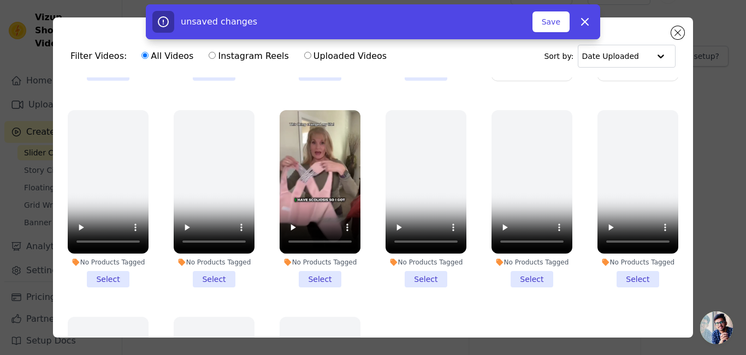
scroll to position [191, 0]
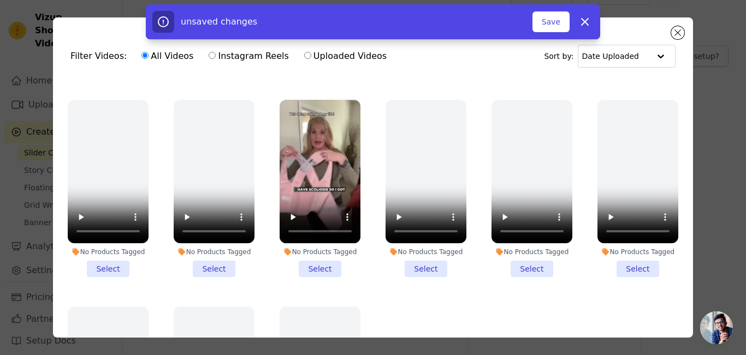
click at [318, 256] on li "No Products Tagged Select" at bounding box center [320, 188] width 81 height 177
click at [0, 0] on input "No Products Tagged Select" at bounding box center [0, 0] width 0 height 0
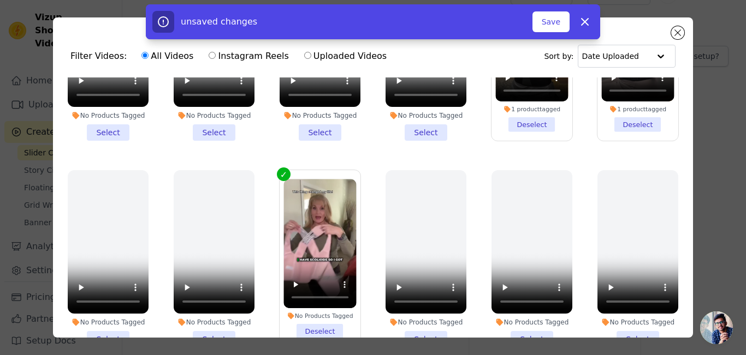
scroll to position [0, 0]
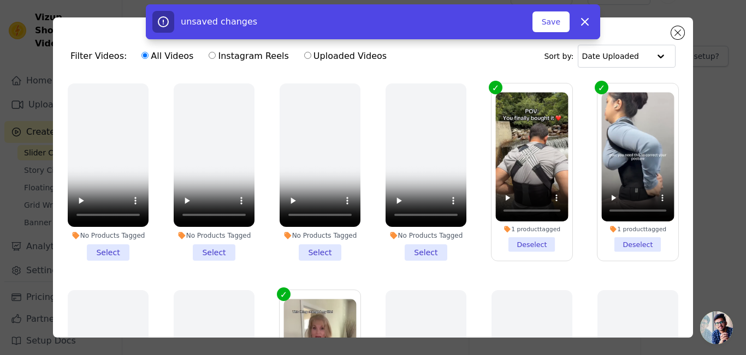
click at [209, 56] on input "Instagram Reels" at bounding box center [212, 55] width 7 height 7
radio input "true"
click at [558, 23] on button "Save" at bounding box center [550, 21] width 37 height 21
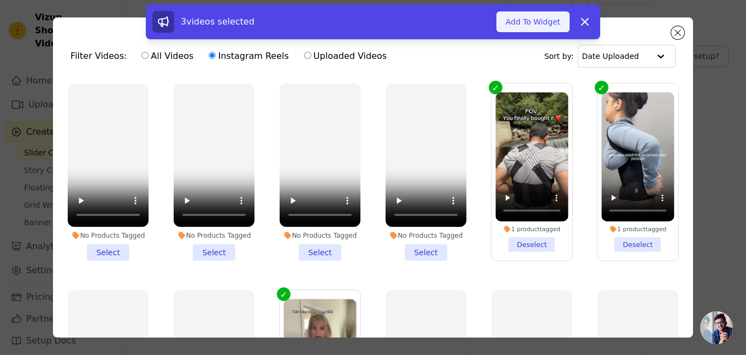
click at [543, 23] on button "Add To Widget" at bounding box center [532, 21] width 73 height 21
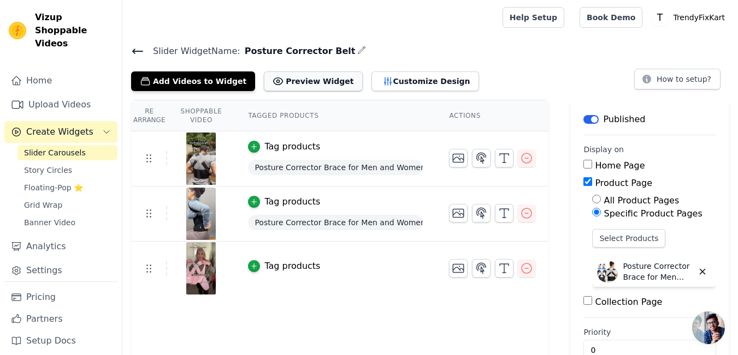
click at [277, 80] on button "Preview Widget" at bounding box center [313, 82] width 98 height 20
click at [175, 82] on button "Add Videos to Widget" at bounding box center [193, 82] width 124 height 20
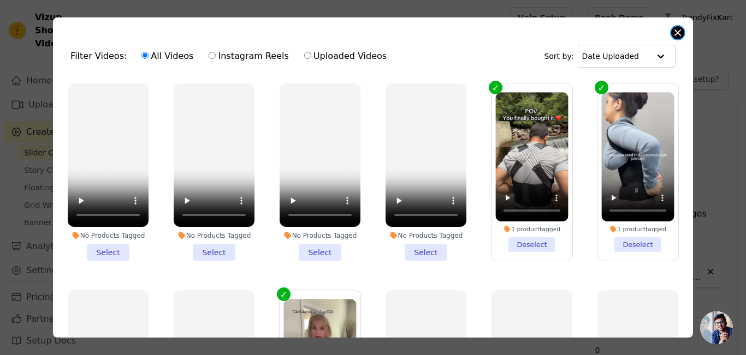
click at [674, 34] on button "Close modal" at bounding box center [677, 32] width 13 height 13
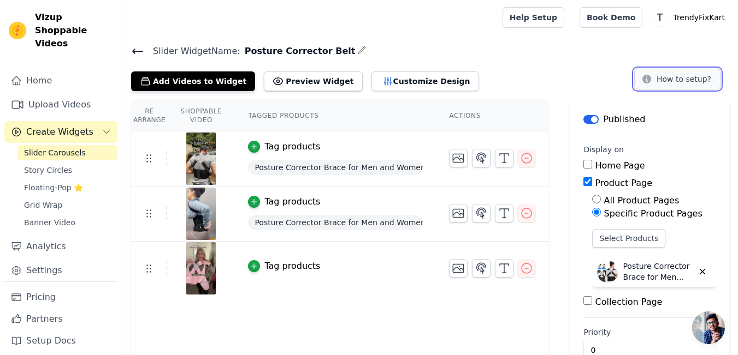
click at [681, 81] on button "How to setup?" at bounding box center [677, 79] width 86 height 21
click at [520, 214] on icon "button" at bounding box center [526, 213] width 13 height 13
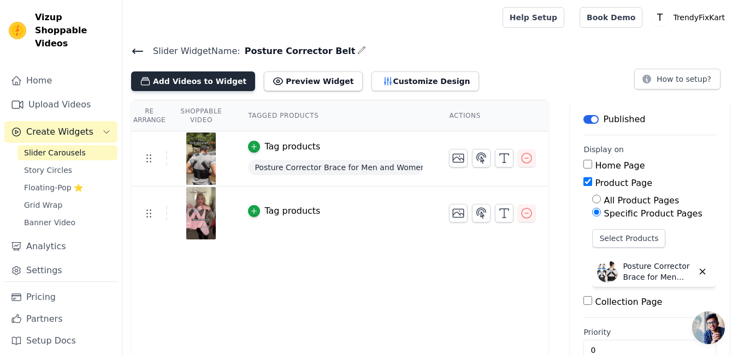
click at [167, 81] on button "Add Videos to Widget" at bounding box center [193, 82] width 124 height 20
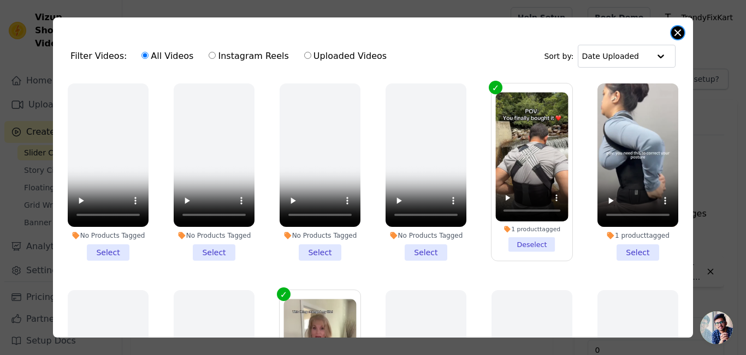
click at [678, 32] on button "Close modal" at bounding box center [677, 32] width 13 height 13
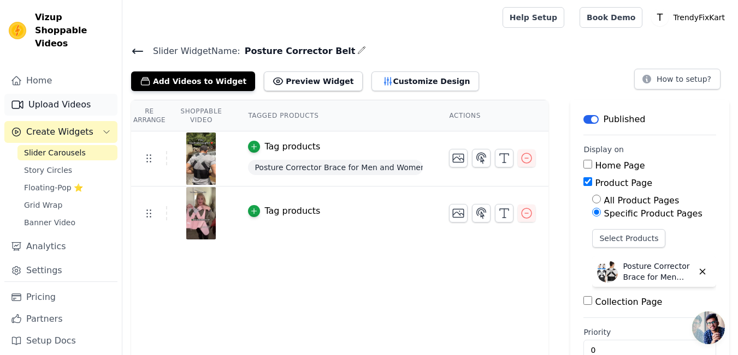
click at [75, 94] on link "Upload Videos" at bounding box center [60, 105] width 113 height 22
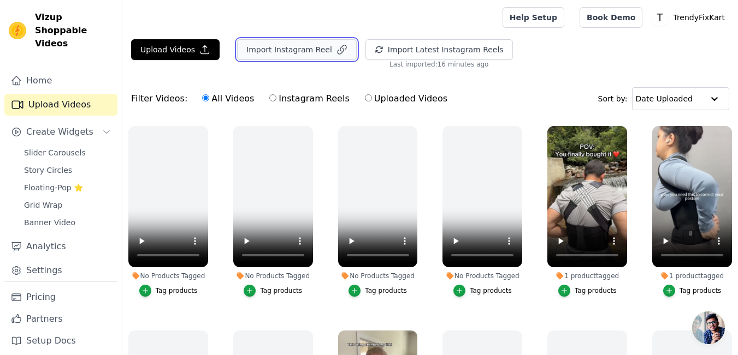
click at [297, 45] on button "Import Instagram Reel" at bounding box center [297, 49] width 120 height 21
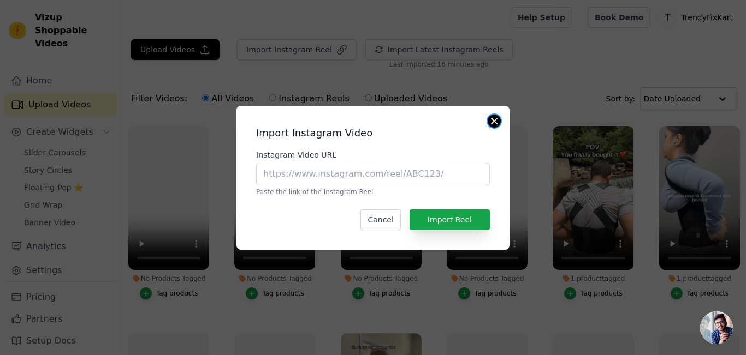
click at [493, 120] on button "Close modal" at bounding box center [494, 121] width 13 height 13
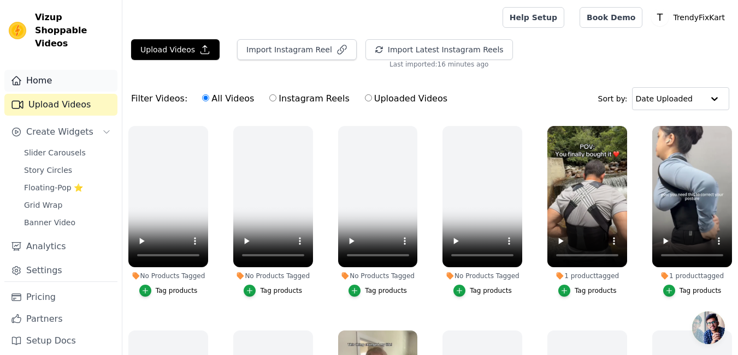
click at [45, 70] on link "Home" at bounding box center [60, 81] width 113 height 22
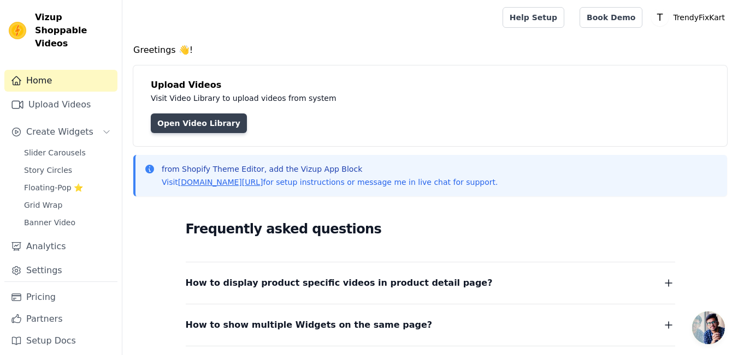
click at [199, 121] on link "Open Video Library" at bounding box center [199, 124] width 96 height 20
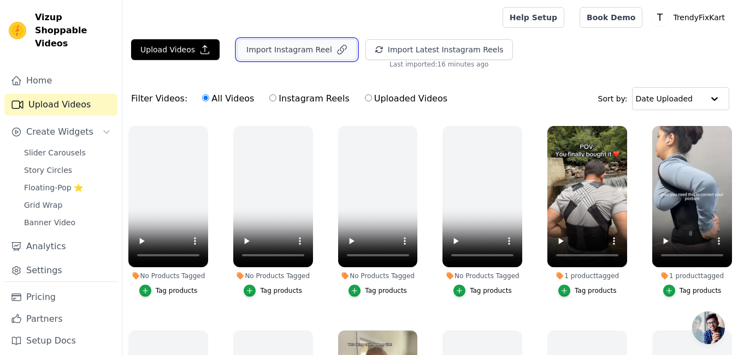
click at [256, 49] on button "Import Instagram Reel" at bounding box center [297, 49] width 120 height 21
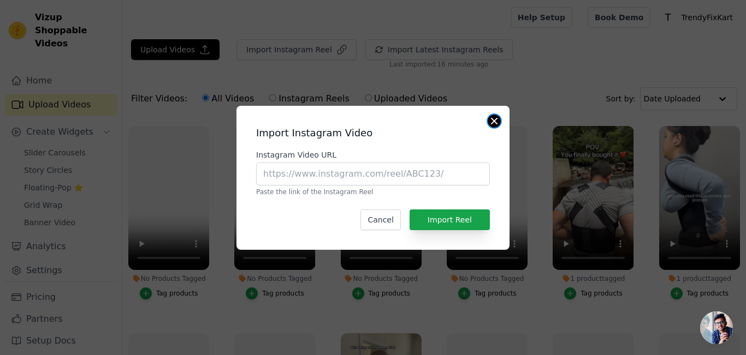
click at [492, 116] on button "Close modal" at bounding box center [494, 121] width 13 height 13
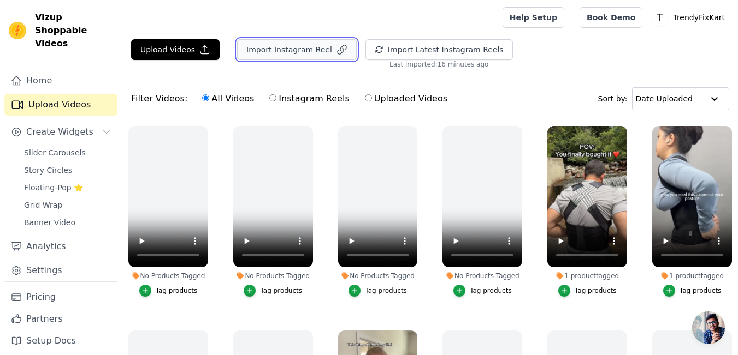
click at [269, 48] on button "Import Instagram Reel" at bounding box center [297, 49] width 120 height 21
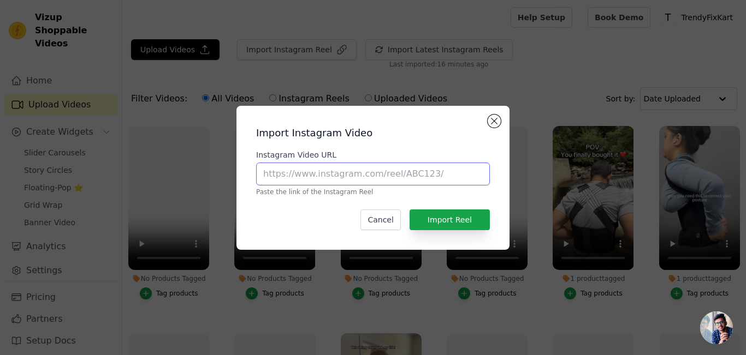
click at [330, 179] on input "Instagram Video URL" at bounding box center [373, 174] width 234 height 23
type input "https://www.instagram.com/p/C6S8rOhochs/"
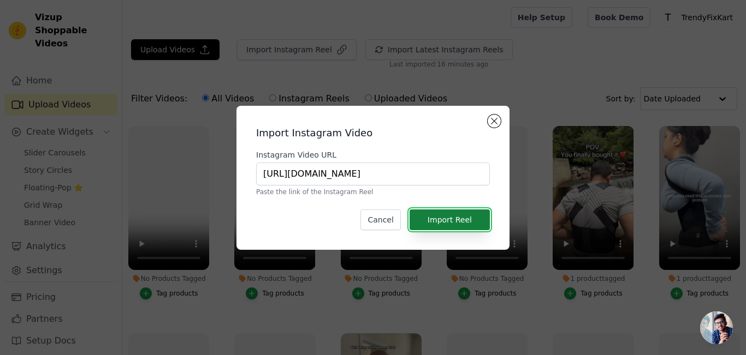
click at [441, 215] on button "Import Reel" at bounding box center [450, 220] width 80 height 21
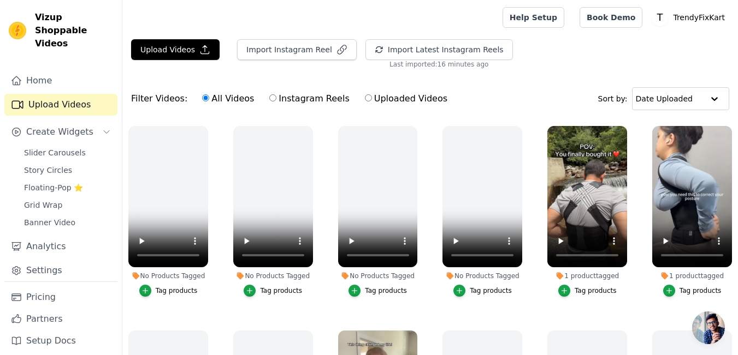
drag, startPoint x: 505, startPoint y: 75, endPoint x: 530, endPoint y: 76, distance: 25.7
click at [530, 76] on div "Upload Videos Import Instagram Reel Import Latest Instagram Reels Import Latest…" at bounding box center [429, 239] width 615 height 401
click at [518, 74] on div "Upload Videos Import Instagram Reel Import Latest Instagram Reels Import Latest…" at bounding box center [429, 239] width 615 height 401
click at [158, 100] on div "Filter Videos: All Videos Instagram Reels Uploaded Videos" at bounding box center [292, 98] width 322 height 25
click at [269, 97] on input "Instagram Reels" at bounding box center [272, 97] width 7 height 7
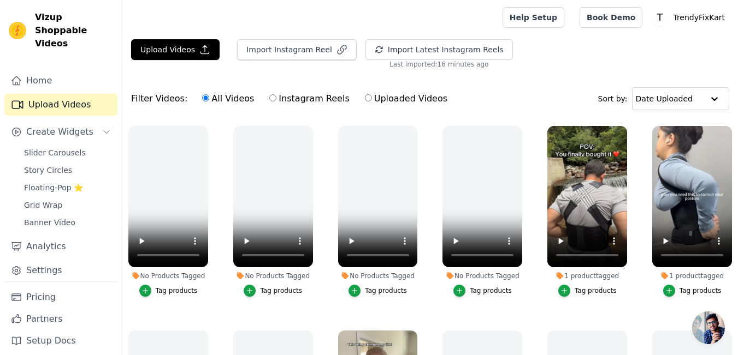
radio input "true"
click at [673, 105] on input "text" at bounding box center [670, 99] width 68 height 22
click at [576, 93] on div "Filter Videos: All Videos Instagram Reels Uploaded Videos Sort by: Date Uploaded" at bounding box center [429, 99] width 615 height 43
click at [188, 55] on button "Upload Videos" at bounding box center [175, 49] width 88 height 21
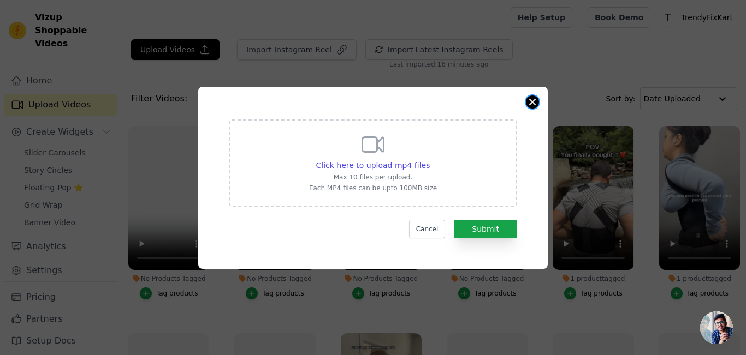
click at [532, 101] on button "Close modal" at bounding box center [532, 102] width 13 height 13
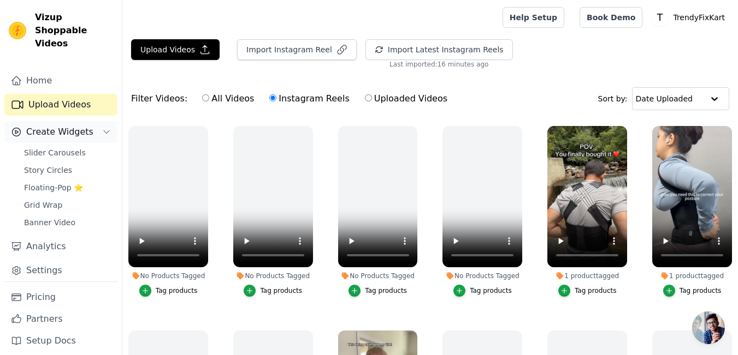
click at [51, 126] on span "Create Widgets" at bounding box center [59, 132] width 67 height 13
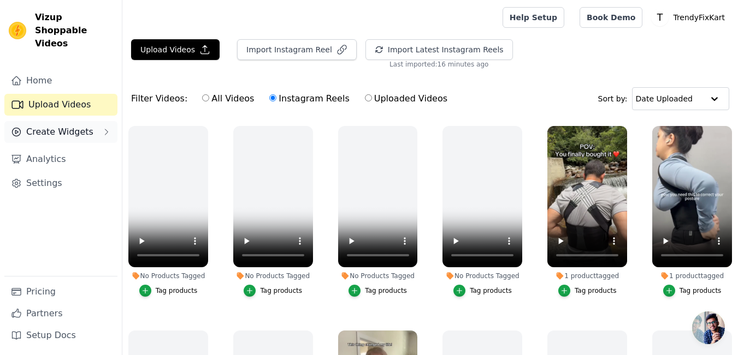
click at [53, 126] on span "Create Widgets" at bounding box center [59, 132] width 67 height 13
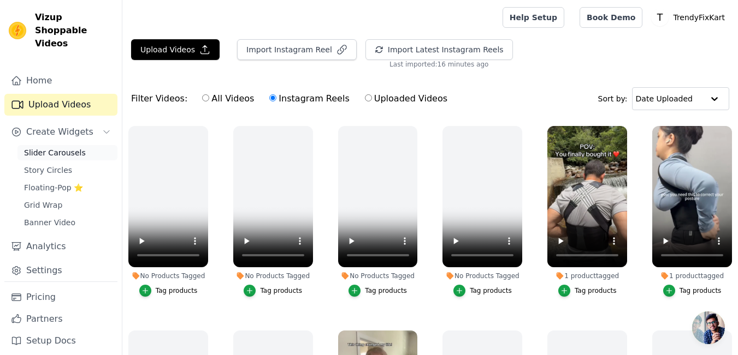
click at [52, 147] on span "Slider Carousels" at bounding box center [55, 152] width 62 height 11
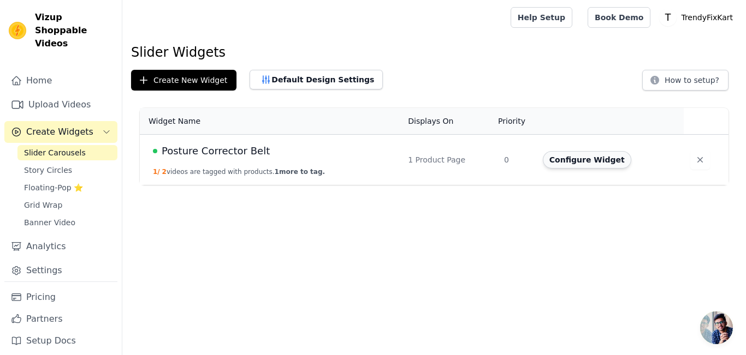
click at [555, 167] on button "Configure Widget" at bounding box center [587, 159] width 88 height 17
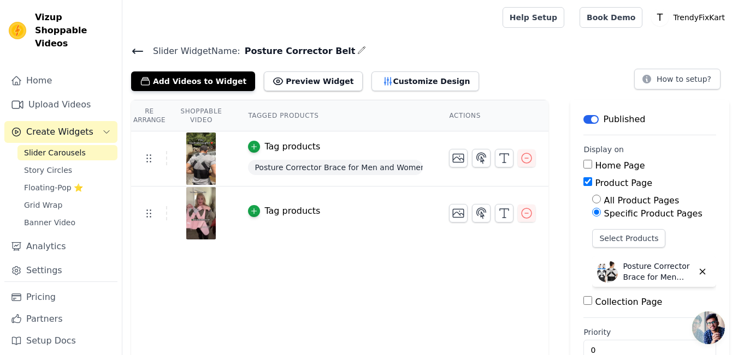
scroll to position [27, 0]
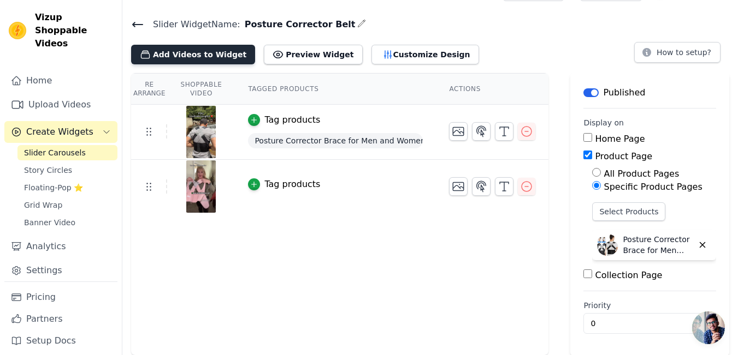
click at [203, 54] on button "Add Videos to Widget" at bounding box center [193, 55] width 124 height 20
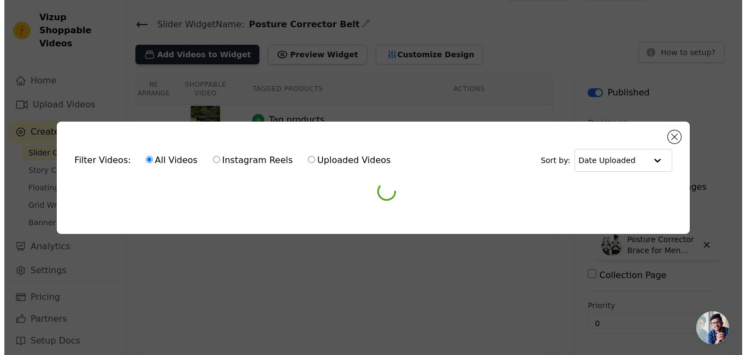
scroll to position [0, 0]
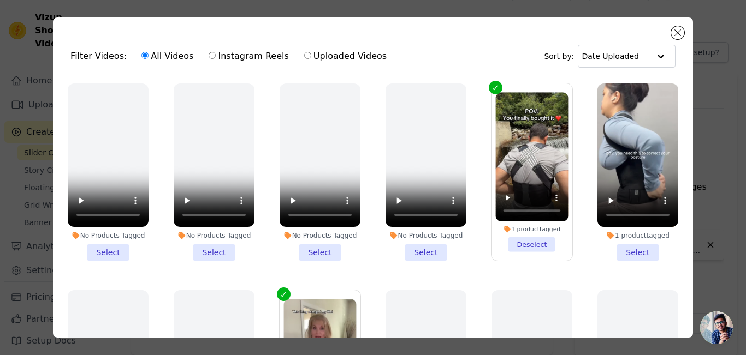
click at [141, 56] on input "All Videos" at bounding box center [144, 55] width 7 height 7
click at [650, 52] on div at bounding box center [661, 56] width 22 height 22
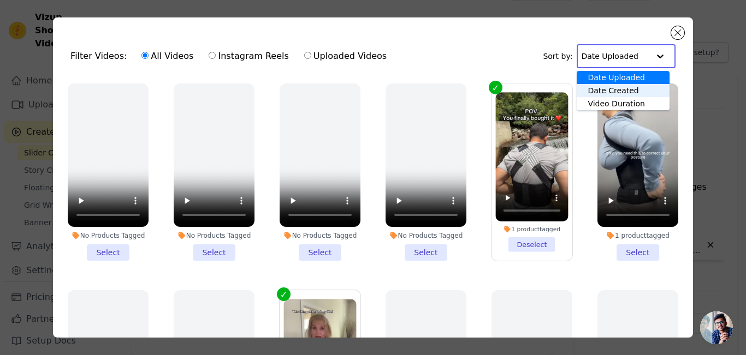
click at [634, 93] on div "Date Created" at bounding box center [623, 90] width 92 height 13
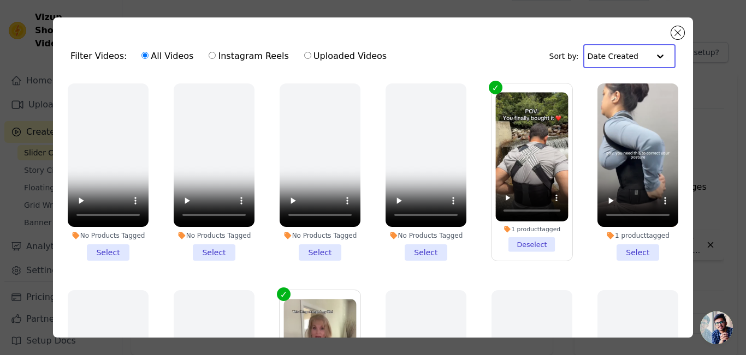
click at [627, 57] on input "text" at bounding box center [619, 56] width 62 height 22
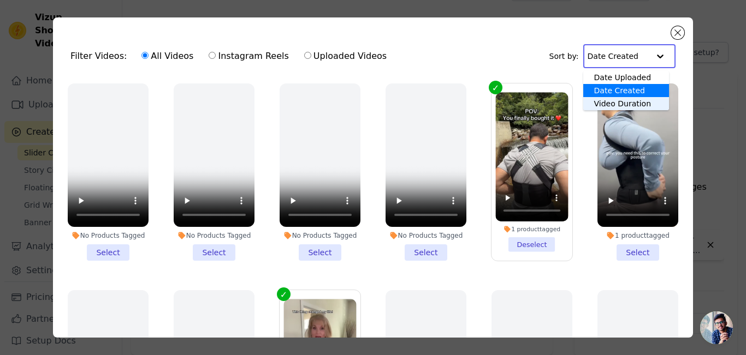
click at [623, 102] on div "Video Duration" at bounding box center [626, 103] width 86 height 13
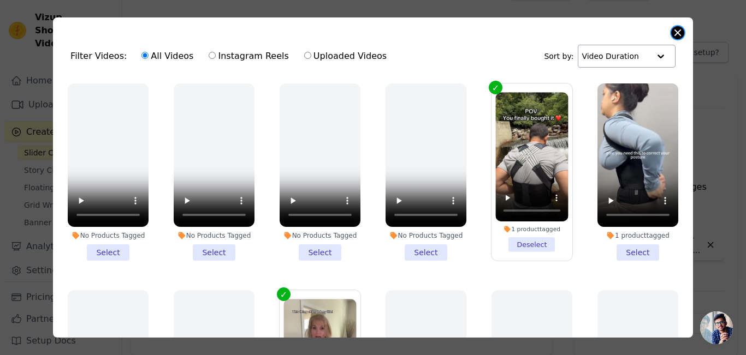
click at [678, 26] on div "Filter Videos: All Videos Instagram Reels Uploaded Videos Sort by: Video Durati…" at bounding box center [373, 177] width 640 height 321
click at [678, 35] on button "Close modal" at bounding box center [677, 32] width 13 height 13
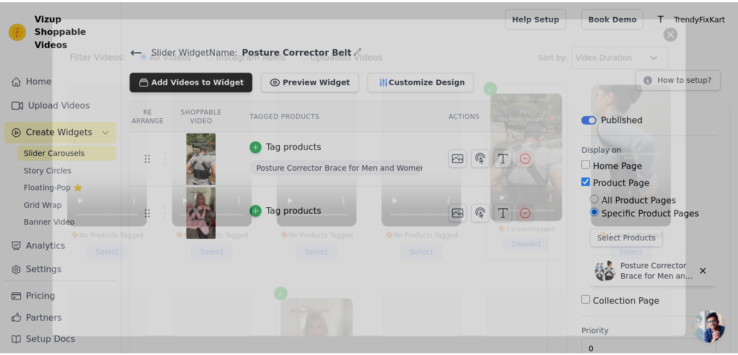
scroll to position [27, 0]
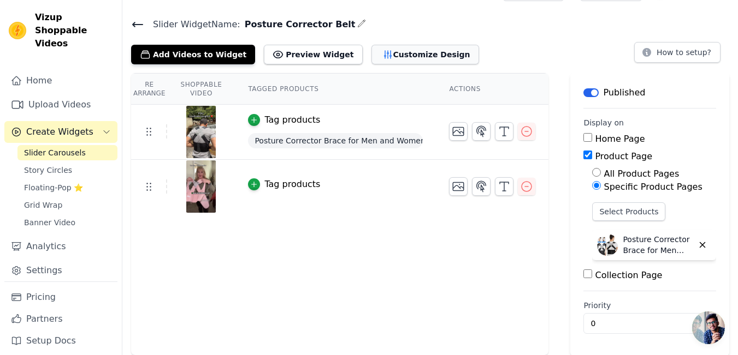
click at [413, 58] on button "Customize Design" at bounding box center [425, 55] width 108 height 20
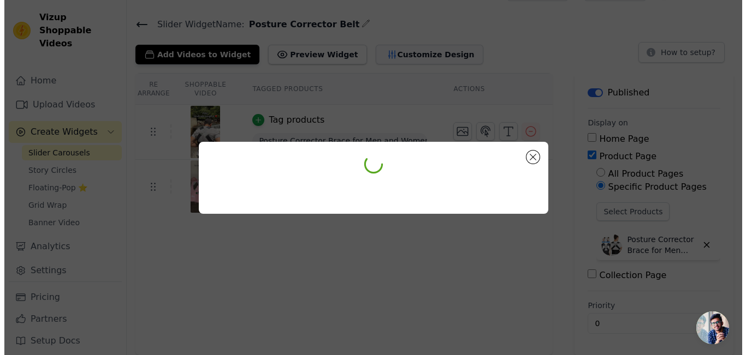
scroll to position [0, 0]
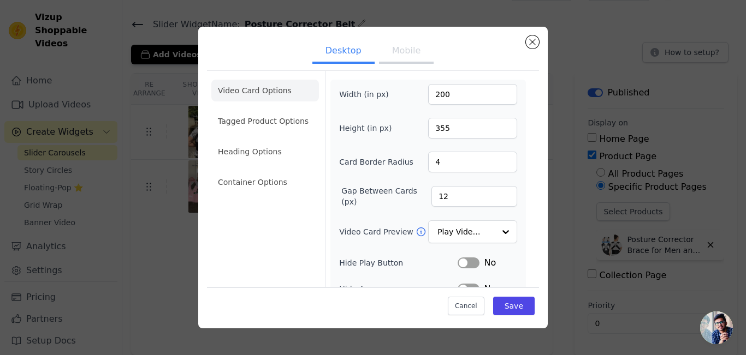
click at [383, 57] on button "Mobile" at bounding box center [406, 52] width 55 height 24
click at [541, 45] on div "Desktop Mobile Video Card Options Tagged Product Options Heading Options Contai…" at bounding box center [372, 178] width 349 height 302
click at [534, 40] on button "Close modal" at bounding box center [532, 41] width 13 height 13
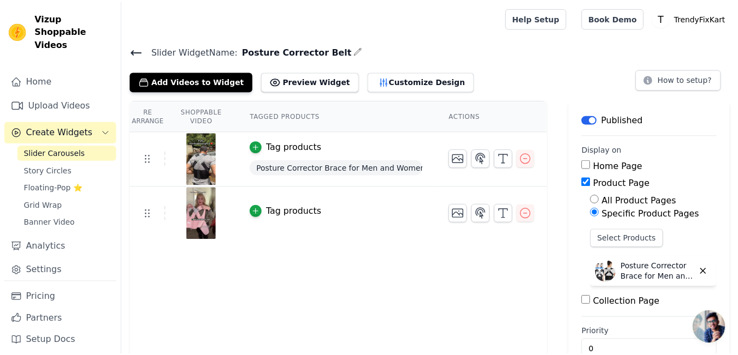
scroll to position [27, 0]
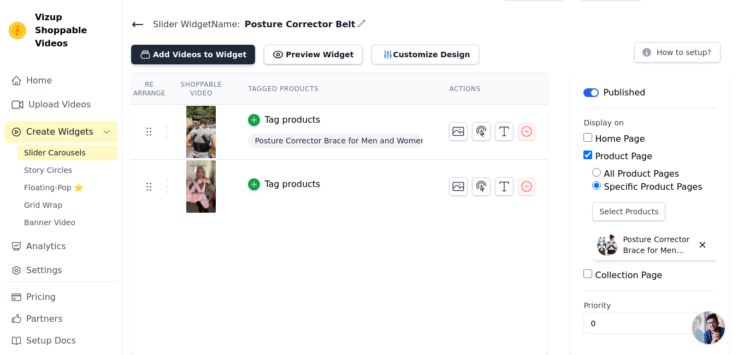
click at [169, 45] on button "Add Videos to Widget" at bounding box center [193, 55] width 124 height 20
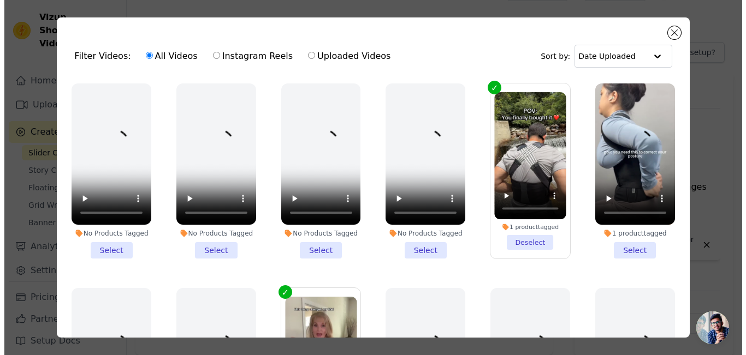
scroll to position [0, 0]
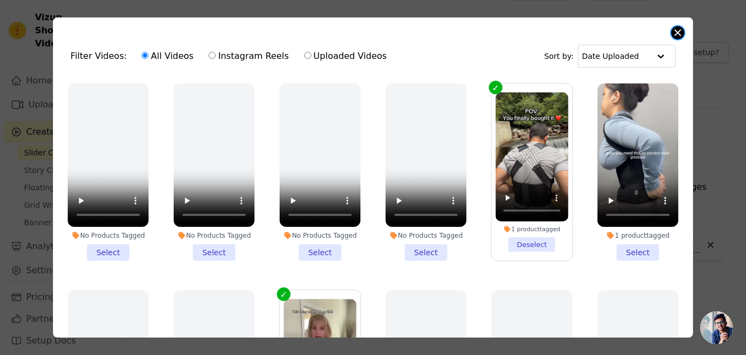
click at [678, 28] on button "Close modal" at bounding box center [677, 32] width 13 height 13
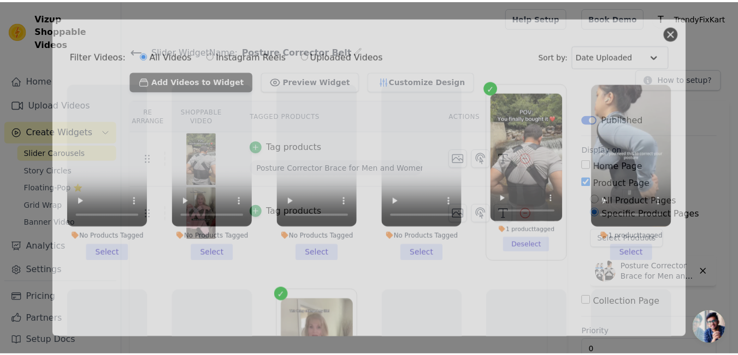
scroll to position [27, 0]
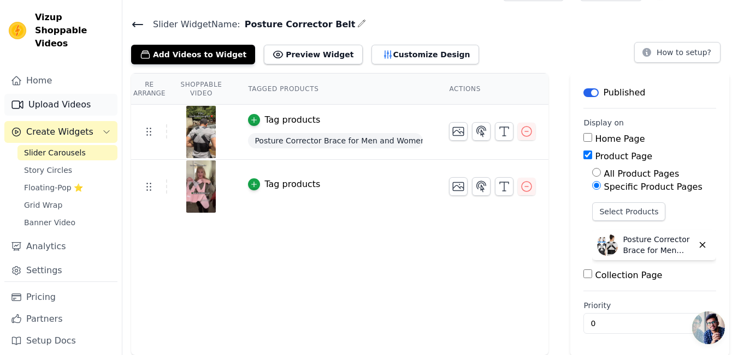
click at [69, 95] on link "Upload Videos" at bounding box center [60, 105] width 113 height 22
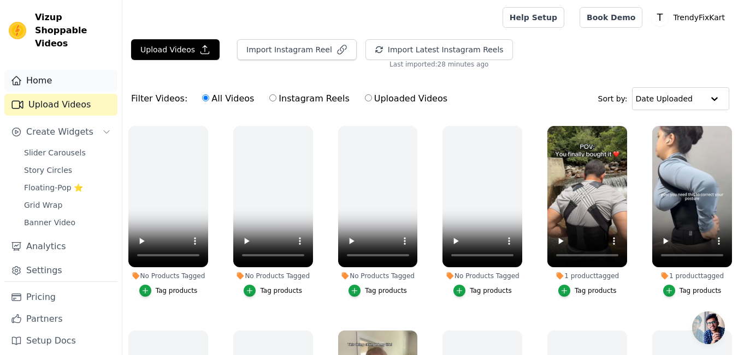
click at [100, 70] on link "Home" at bounding box center [60, 81] width 113 height 22
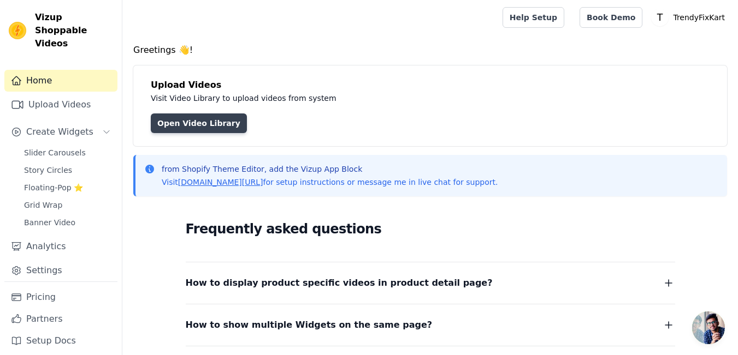
click at [184, 122] on link "Open Video Library" at bounding box center [199, 124] width 96 height 20
click at [81, 94] on link "Upload Videos" at bounding box center [60, 105] width 113 height 22
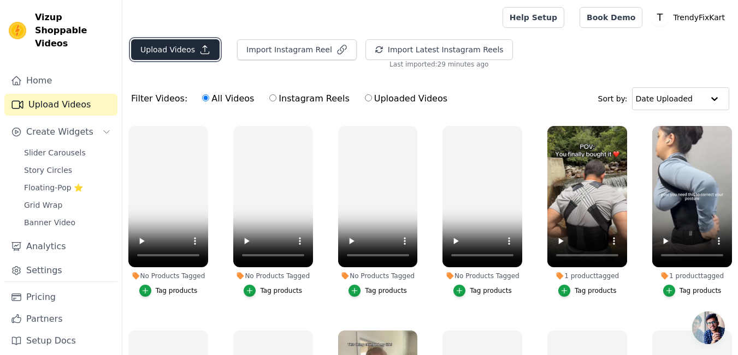
click at [177, 58] on button "Upload Videos" at bounding box center [175, 49] width 88 height 21
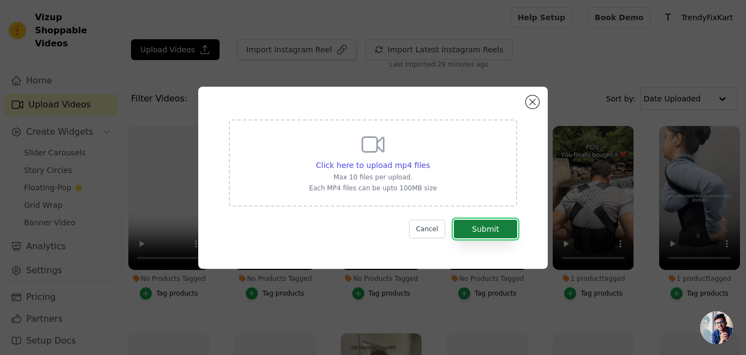
click at [470, 228] on button "Submit" at bounding box center [485, 229] width 63 height 19
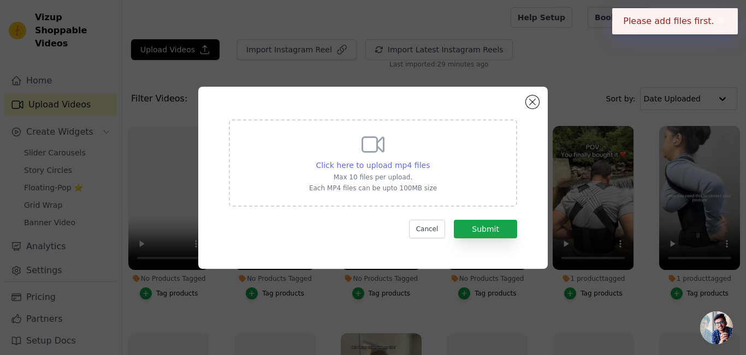
click at [382, 164] on span "Click here to upload mp4 files" at bounding box center [373, 165] width 114 height 9
click at [429, 160] on input "Click here to upload mp4 files Max 10 files per upload. Each MP4 files can be u…" at bounding box center [429, 159] width 1 height 1
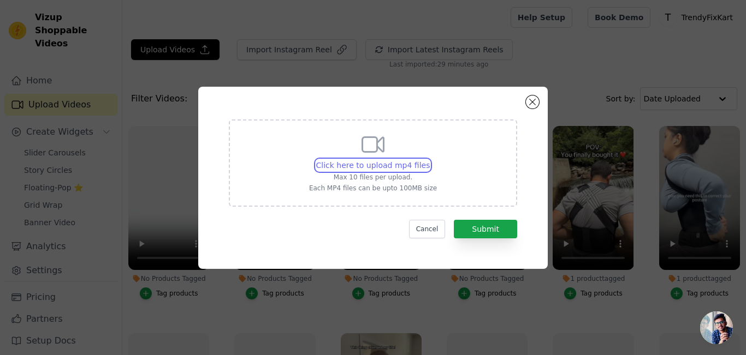
type input "C:\fakepath\WhatsApp Video 2025-08-17 at 4.07.44 PM.mp4"
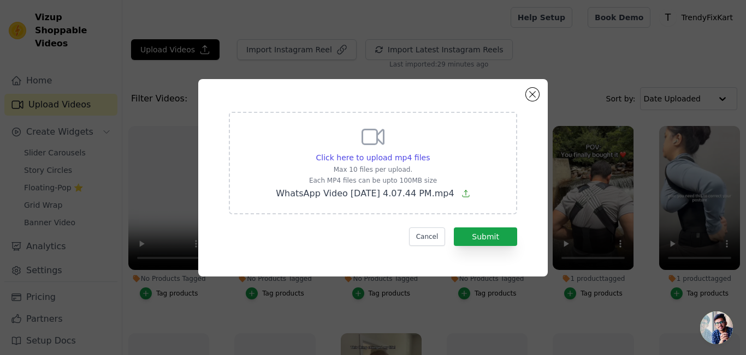
click at [470, 195] on icon at bounding box center [465, 193] width 9 height 9
click at [430, 152] on input "Click here to upload mp4 files Max 10 files per upload. Each MP4 files can be u…" at bounding box center [429, 152] width 1 height 1
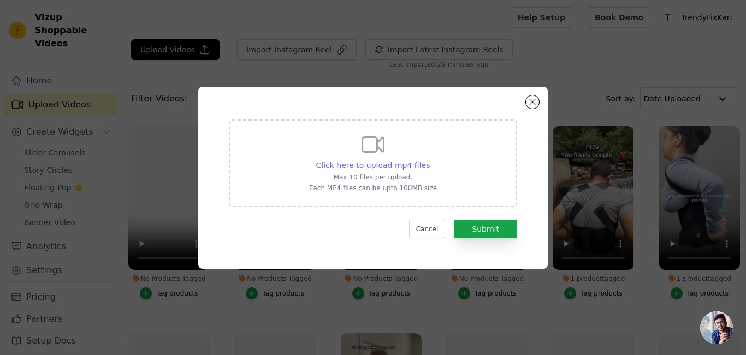
click at [404, 169] on span "Click here to upload mp4 files" at bounding box center [373, 165] width 114 height 9
click at [429, 160] on input "Click here to upload mp4 files Max 10 files per upload. Each MP4 files can be u…" at bounding box center [429, 159] width 1 height 1
type input "C:\fakepath\WhatsApp Video 2025-08-17 at 4.07.44 PM.mp4"
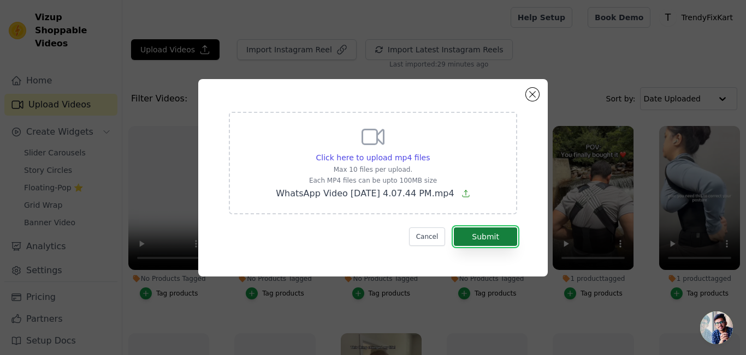
click at [485, 236] on button "Submit" at bounding box center [485, 237] width 63 height 19
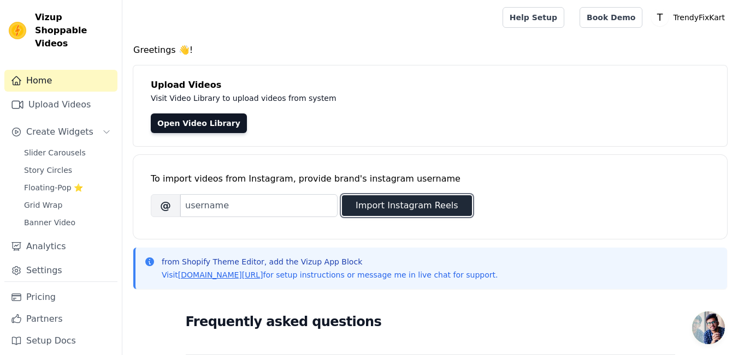
click at [384, 207] on button "Import Instagram Reels" at bounding box center [407, 205] width 130 height 21
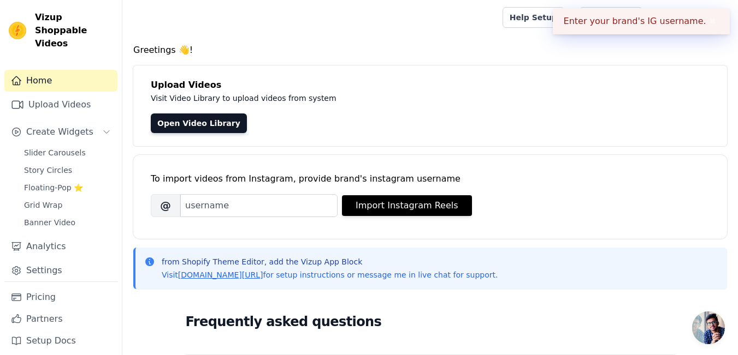
click at [710, 22] on button "✖" at bounding box center [712, 21] width 13 height 13
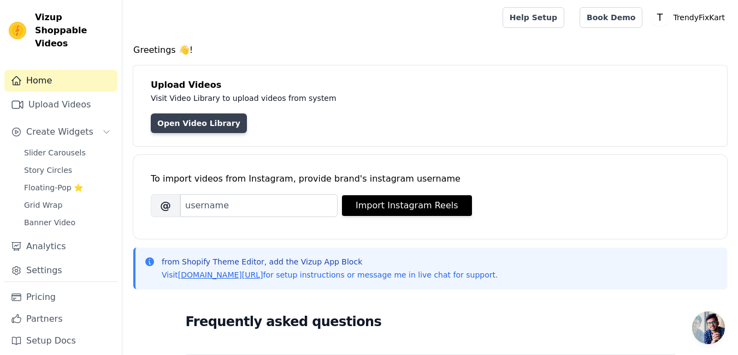
click at [214, 125] on link "Open Video Library" at bounding box center [199, 124] width 96 height 20
click at [192, 120] on link "Open Video Library" at bounding box center [199, 124] width 96 height 20
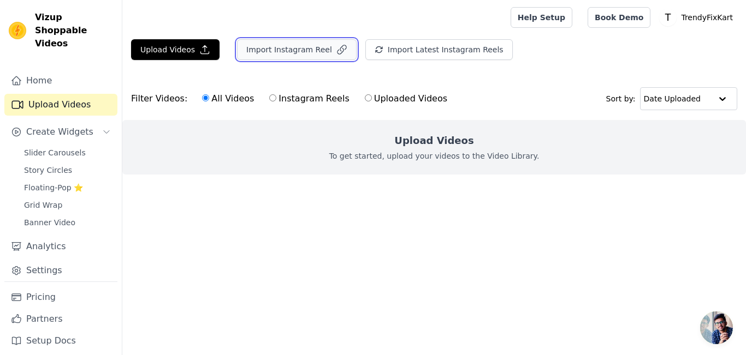
click at [286, 51] on button "Import Instagram Reel" at bounding box center [297, 49] width 120 height 21
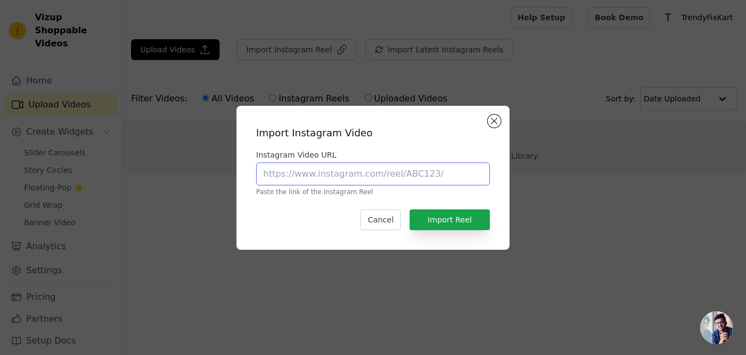
click at [360, 181] on input "Instagram Video URL" at bounding box center [373, 174] width 234 height 23
type input "https://www.instagram.com/p/C6S8rOhochs/"
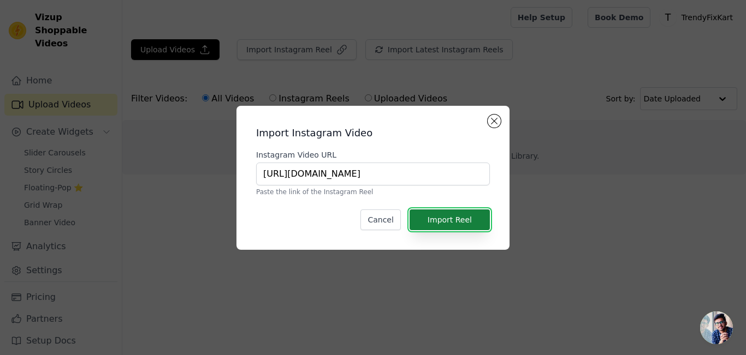
click at [438, 218] on button "Import Reel" at bounding box center [450, 220] width 80 height 21
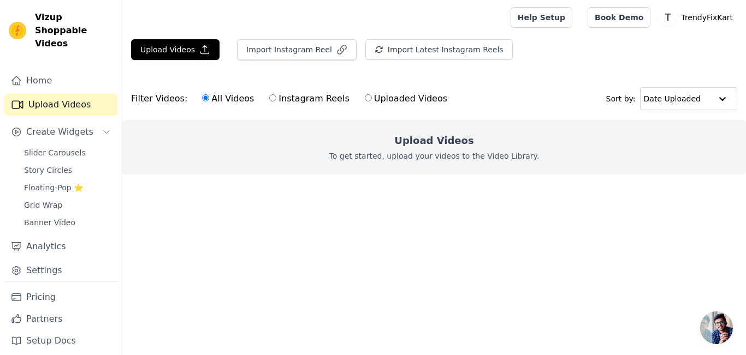
click at [269, 98] on input "Instagram Reels" at bounding box center [272, 97] width 7 height 7
radio input "true"
click at [295, 47] on button "Import Instagram Reel" at bounding box center [297, 49] width 120 height 21
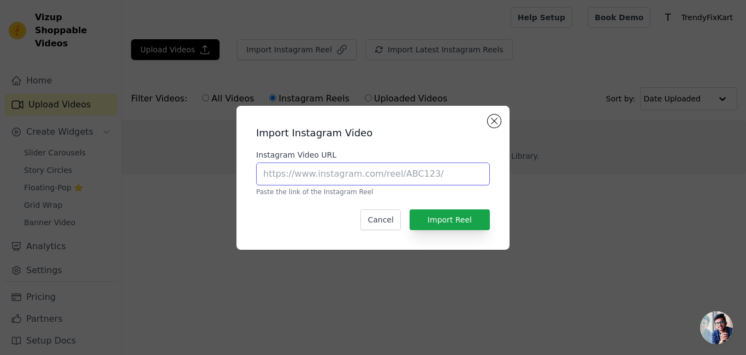
click at [341, 175] on input "Instagram Video URL" at bounding box center [373, 174] width 234 height 23
type input "[URL][DOMAIN_NAME]"
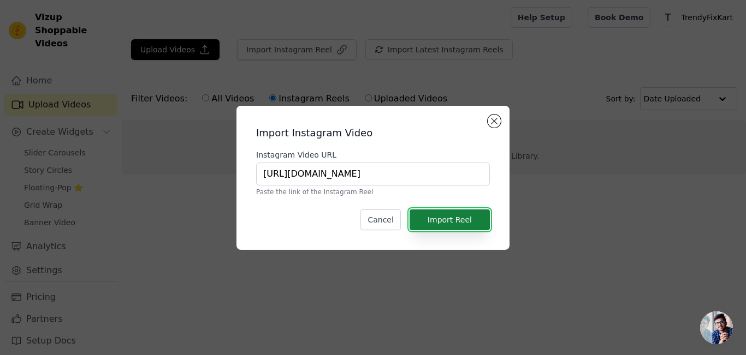
click at [453, 218] on button "Import Reel" at bounding box center [450, 220] width 80 height 21
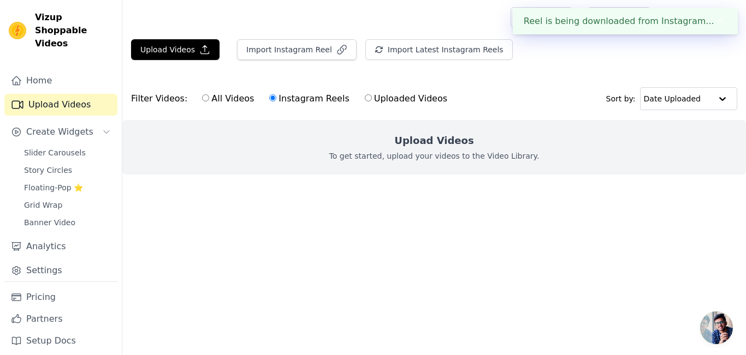
click at [693, 19] on div "Reel is being downloaded from Instagram... ✖" at bounding box center [625, 21] width 225 height 26
click at [720, 19] on button "✖" at bounding box center [720, 21] width 13 height 13
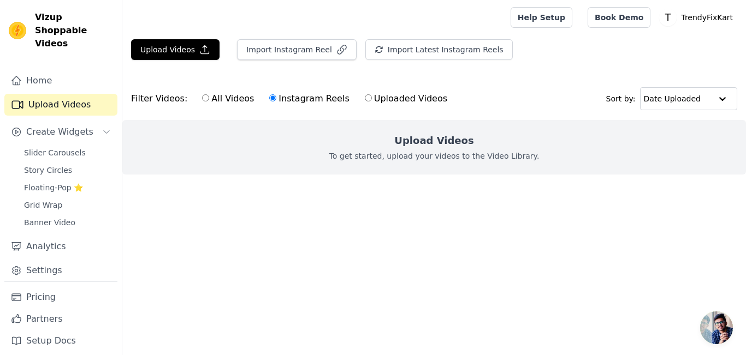
click at [245, 141] on div "Upload Videos To get started, upload your videos to the Video Library." at bounding box center [434, 147] width 624 height 55
click at [202, 99] on input "All Videos" at bounding box center [205, 97] width 7 height 7
radio input "true"
click at [423, 139] on h2 "Upload Videos" at bounding box center [433, 140] width 79 height 15
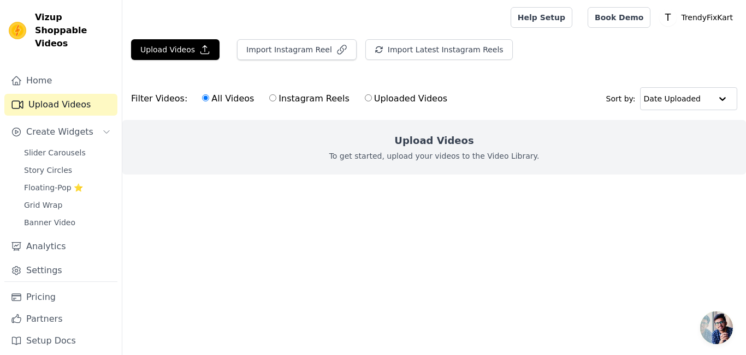
click at [234, 215] on main "Upload Videos Import Instagram Reel Import Latest Instagram Reels Import Latest…" at bounding box center [434, 126] width 624 height 183
click at [52, 236] on link "Analytics" at bounding box center [60, 247] width 113 height 22
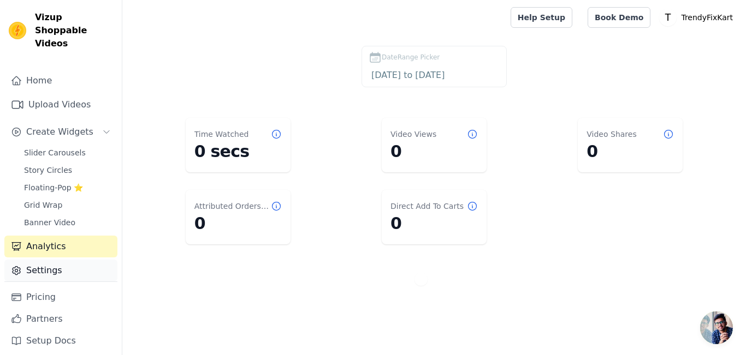
click at [52, 260] on link "Settings" at bounding box center [60, 271] width 113 height 22
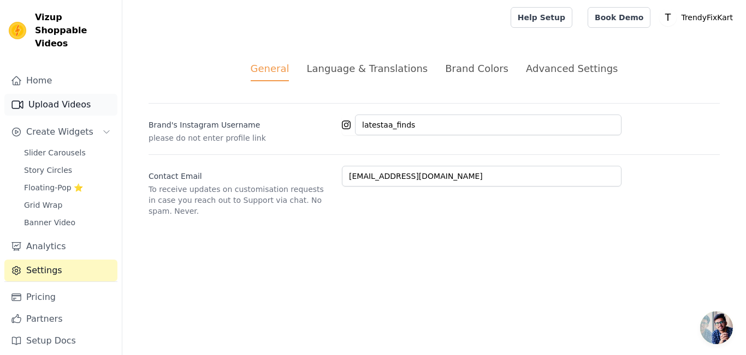
click at [29, 94] on link "Upload Videos" at bounding box center [60, 105] width 113 height 22
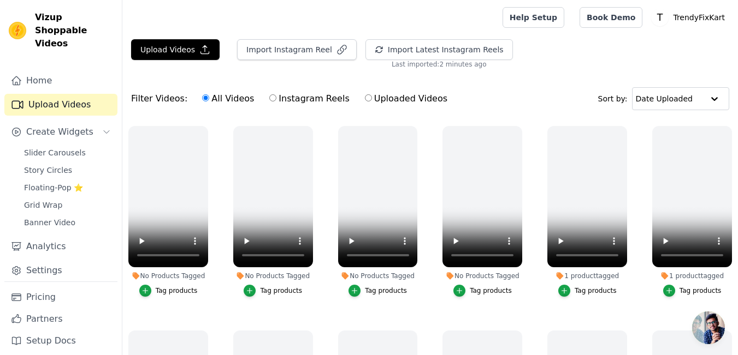
click at [558, 275] on icon at bounding box center [559, 276] width 7 height 7
click at [185, 46] on button "Upload Videos" at bounding box center [175, 49] width 88 height 21
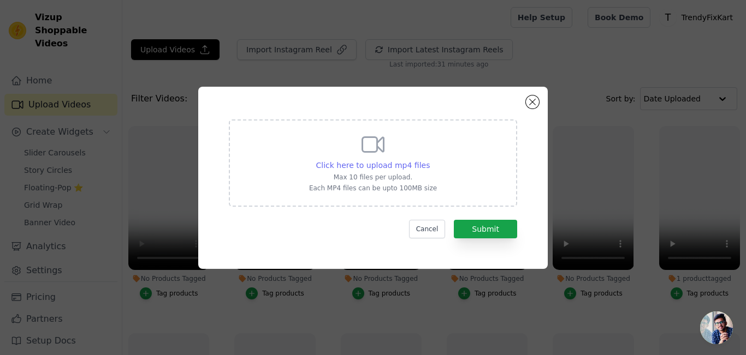
click at [366, 163] on span "Click here to upload mp4 files" at bounding box center [373, 165] width 114 height 9
click at [429, 160] on input "Click here to upload mp4 files Max 10 files per upload. Each MP4 files can be u…" at bounding box center [429, 159] width 1 height 1
type input "C:\fakepath\WhatsApp Video 2025-08-17 at 4.07.44 PM (1).mp4"
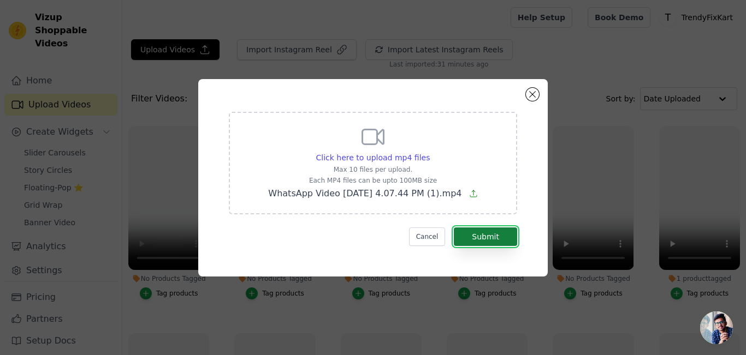
click at [479, 236] on button "Submit" at bounding box center [485, 237] width 63 height 19
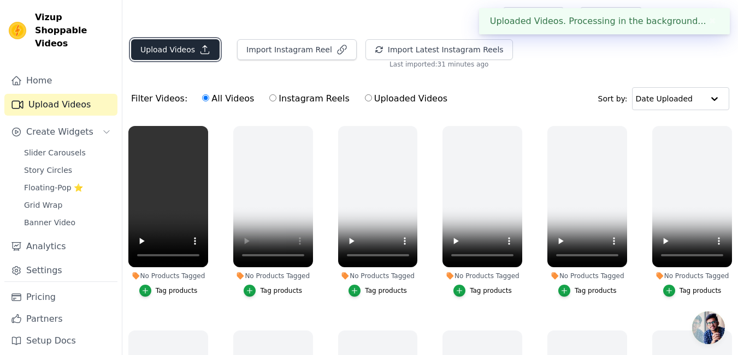
click at [179, 43] on button "Upload Videos" at bounding box center [175, 49] width 88 height 21
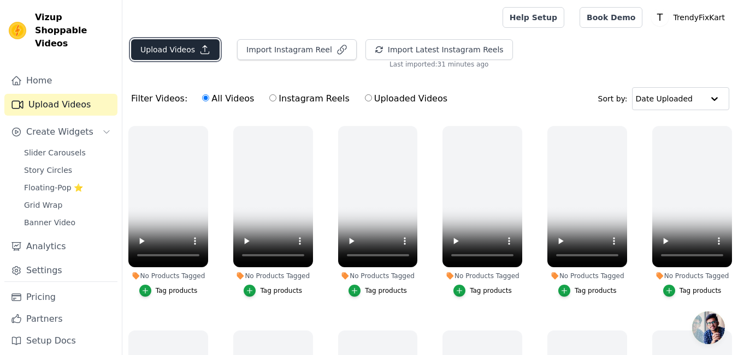
click at [162, 54] on button "Upload Videos" at bounding box center [175, 49] width 88 height 21
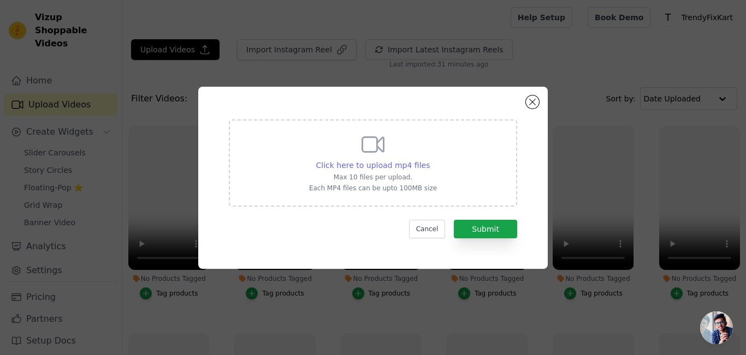
click at [369, 163] on span "Click here to upload mp4 files" at bounding box center [373, 165] width 114 height 9
click at [429, 160] on input "Click here to upload mp4 files Max 10 files per upload. Each MP4 files can be u…" at bounding box center [429, 159] width 1 height 1
type input "C:\fakepath\WhatsApp Video 2025-08-17 at 4.07.44 PM (2).mp4"
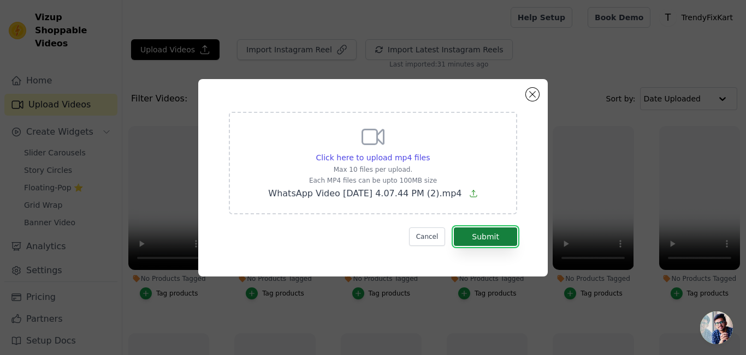
click at [477, 233] on button "Submit" at bounding box center [485, 237] width 63 height 19
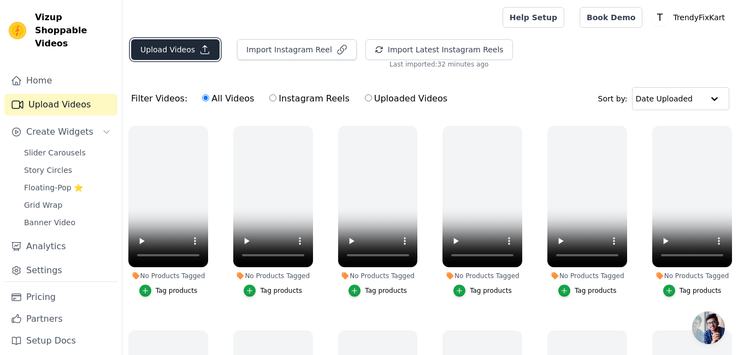
click at [176, 50] on button "Upload Videos" at bounding box center [175, 49] width 88 height 21
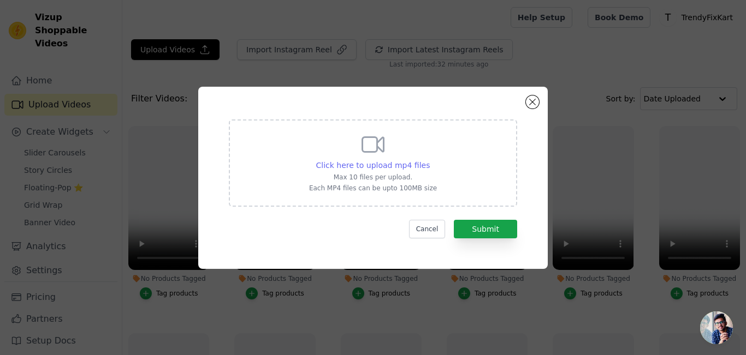
click at [381, 165] on span "Click here to upload mp4 files" at bounding box center [373, 165] width 114 height 9
click at [429, 160] on input "Click here to upload mp4 files Max 10 files per upload. Each MP4 files can be u…" at bounding box center [429, 159] width 1 height 1
type input "C:\fakepath\WhatsApp Video 2025-08-17 at 4.07.44 PM (3).mp4"
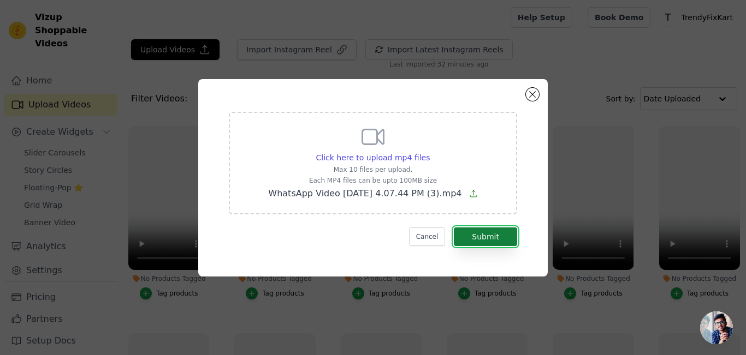
click at [483, 234] on button "Submit" at bounding box center [485, 237] width 63 height 19
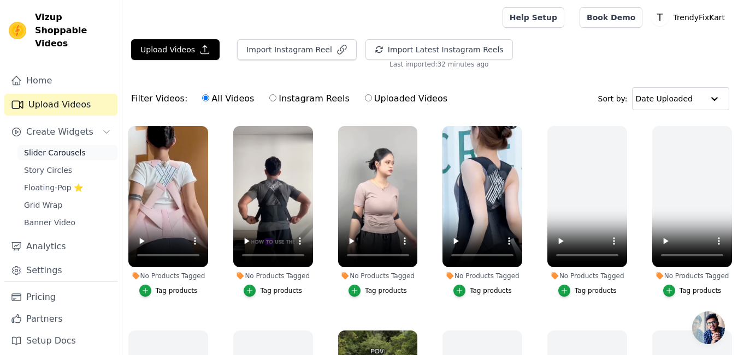
click at [64, 147] on span "Slider Carousels" at bounding box center [55, 152] width 62 height 11
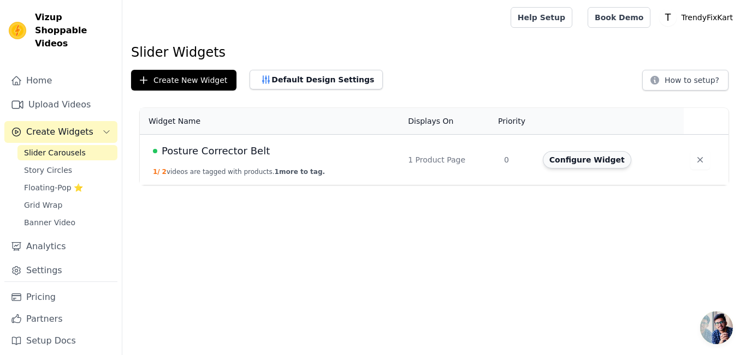
click at [588, 156] on button "Configure Widget" at bounding box center [587, 159] width 88 height 17
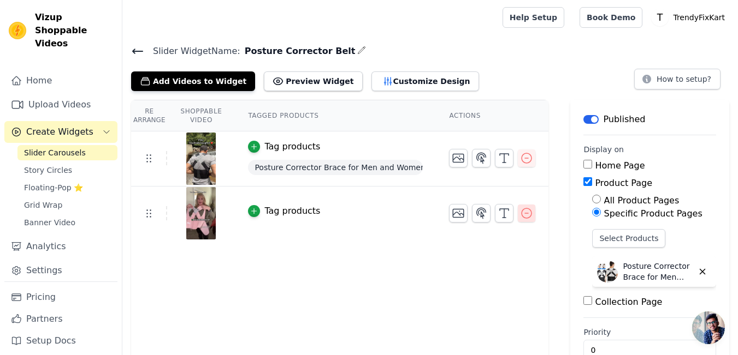
click at [521, 217] on icon "button" at bounding box center [526, 213] width 13 height 13
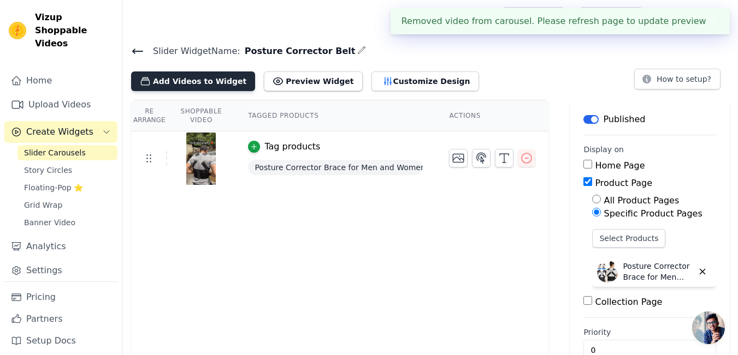
click at [171, 78] on button "Add Videos to Widget" at bounding box center [193, 82] width 124 height 20
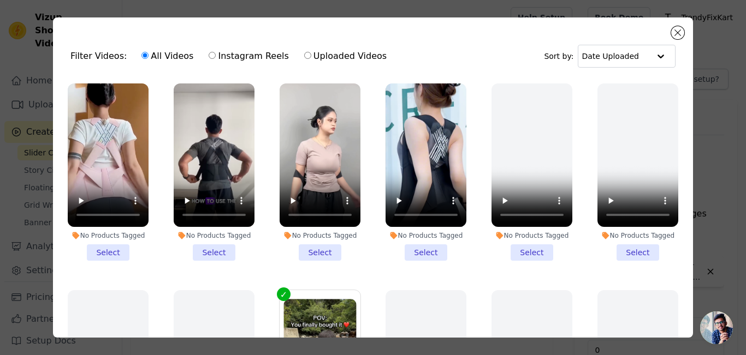
click at [111, 244] on li "No Products Tagged Select" at bounding box center [108, 172] width 81 height 177
click at [0, 0] on input "No Products Tagged Select" at bounding box center [0, 0] width 0 height 0
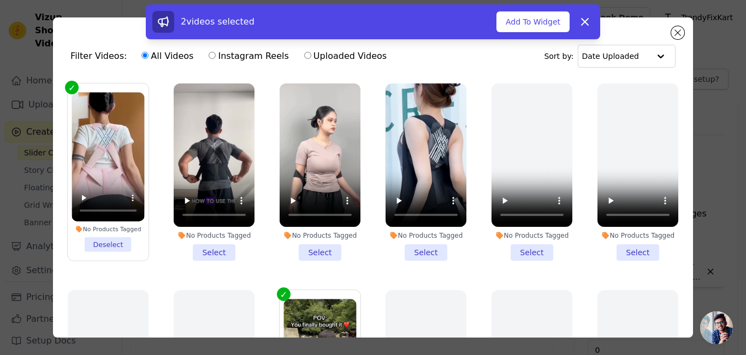
click at [413, 252] on li "No Products Tagged Select" at bounding box center [426, 172] width 81 height 177
click at [0, 0] on input "No Products Tagged Select" at bounding box center [0, 0] width 0 height 0
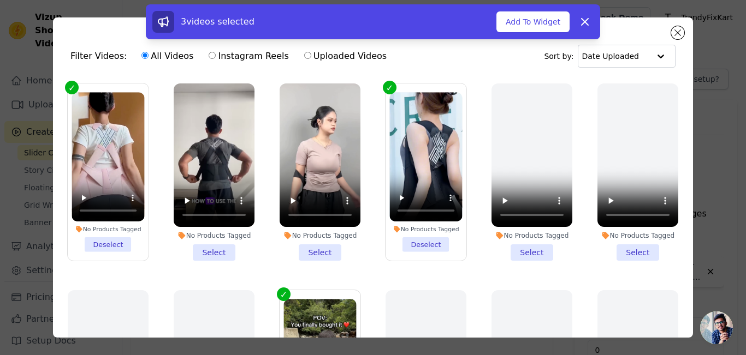
click at [102, 237] on li "No Products Tagged Deselect" at bounding box center [108, 172] width 73 height 160
click at [0, 0] on input "No Products Tagged Deselect" at bounding box center [0, 0] width 0 height 0
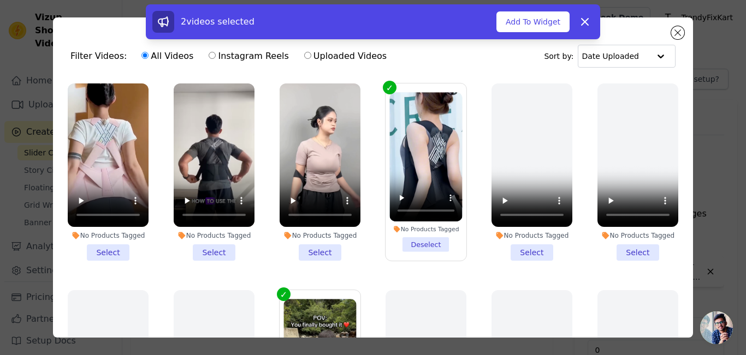
click at [127, 247] on li "No Products Tagged Select" at bounding box center [108, 172] width 81 height 177
click at [0, 0] on input "No Products Tagged Select" at bounding box center [0, 0] width 0 height 0
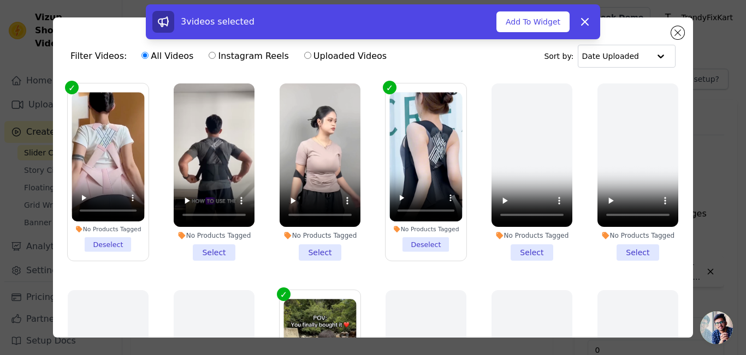
click at [310, 249] on li "No Products Tagged Select" at bounding box center [320, 172] width 81 height 177
click at [0, 0] on input "No Products Tagged Select" at bounding box center [0, 0] width 0 height 0
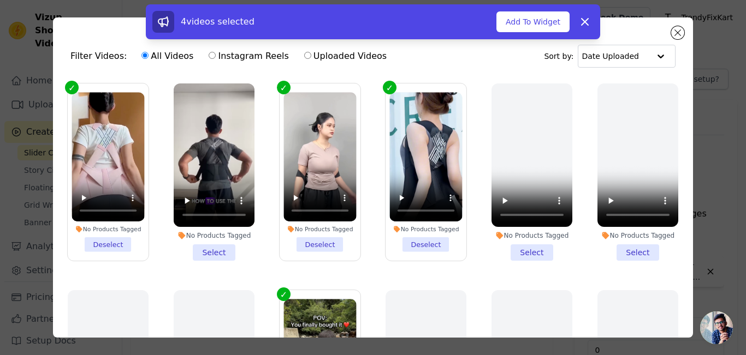
click at [221, 242] on li "No Products Tagged Select" at bounding box center [214, 172] width 81 height 177
click at [0, 0] on input "No Products Tagged Select" at bounding box center [0, 0] width 0 height 0
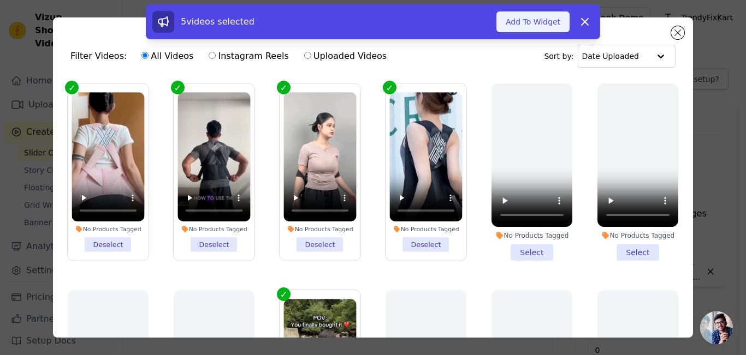
click at [517, 20] on button "Add To Widget" at bounding box center [532, 21] width 73 height 21
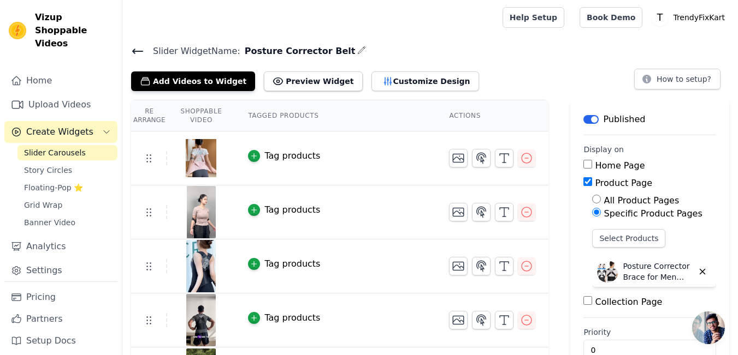
click at [722, 68] on div "Add Videos to Widget Preview Widget Customize Design How to setup?" at bounding box center [430, 79] width 598 height 24
click at [475, 158] on icon "button" at bounding box center [481, 158] width 13 height 13
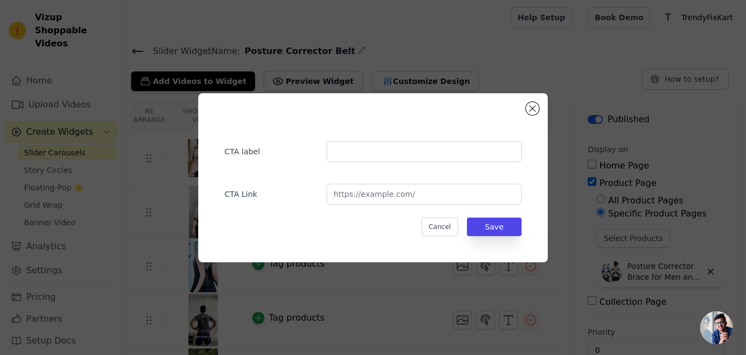
click at [538, 105] on div "CTA label CTA Link Cancel Save" at bounding box center [372, 177] width 349 height 169
click at [533, 107] on button "Close modal" at bounding box center [532, 108] width 13 height 13
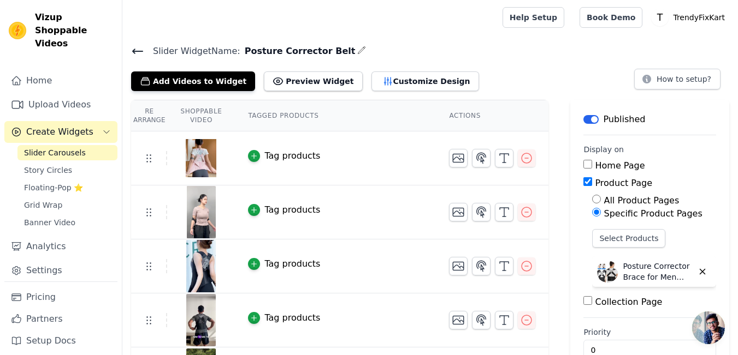
click at [282, 155] on div "Tag products" at bounding box center [292, 156] width 56 height 13
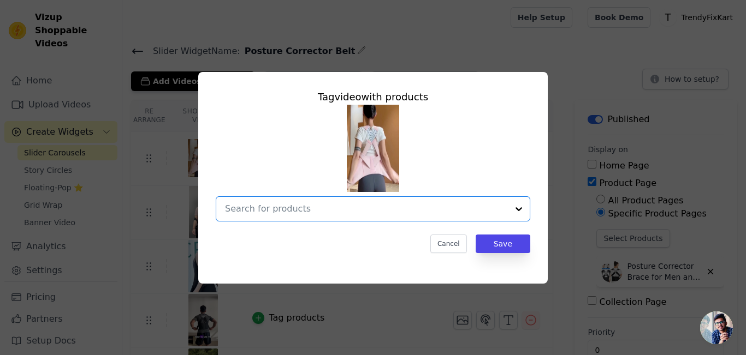
click at [361, 209] on input "text" at bounding box center [366, 209] width 283 height 13
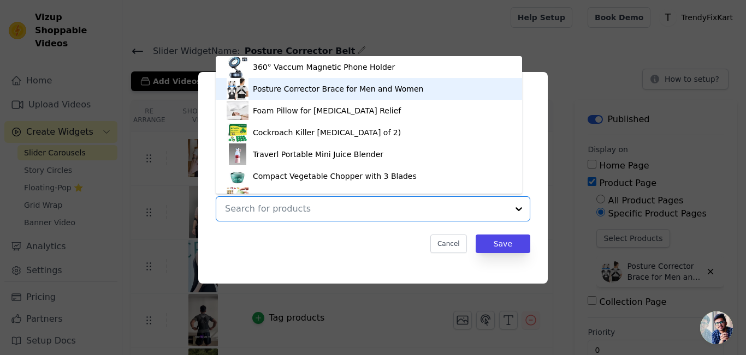
click at [336, 94] on div "Posture Corrector Brace for Men and Women" at bounding box center [338, 89] width 170 height 11
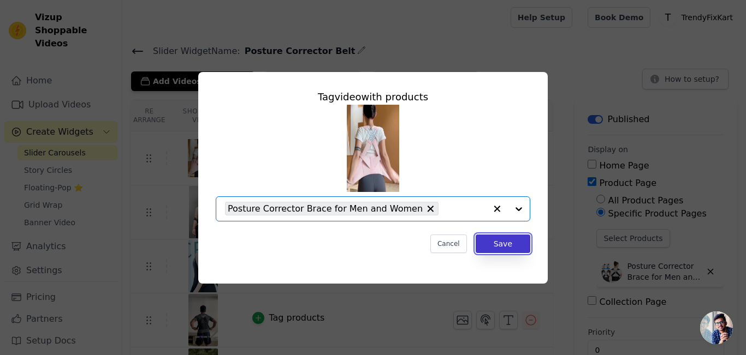
click at [496, 242] on button "Save" at bounding box center [503, 244] width 55 height 19
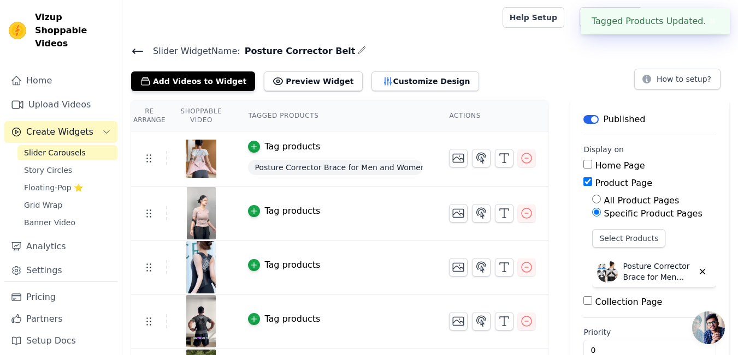
click at [282, 205] on div "Tag products" at bounding box center [292, 211] width 56 height 13
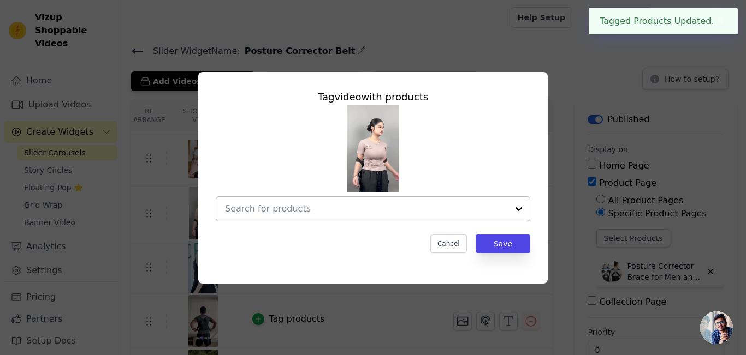
click at [436, 207] on input "text" at bounding box center [366, 209] width 283 height 13
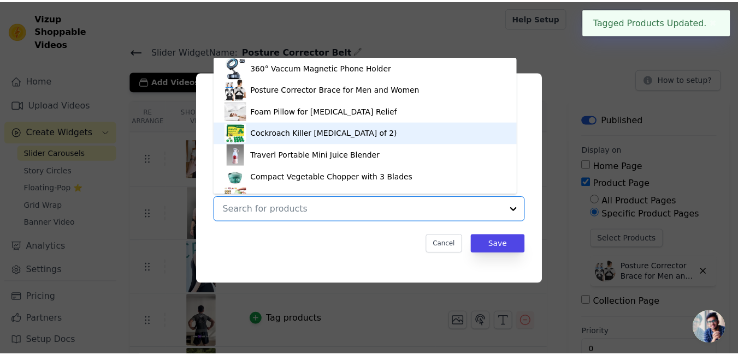
scroll to position [15, 0]
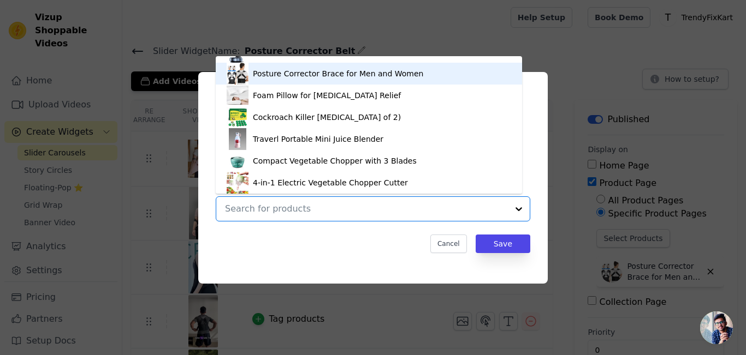
click at [387, 79] on div "Posture Corrector Brace for Men and Women" at bounding box center [338, 73] width 170 height 11
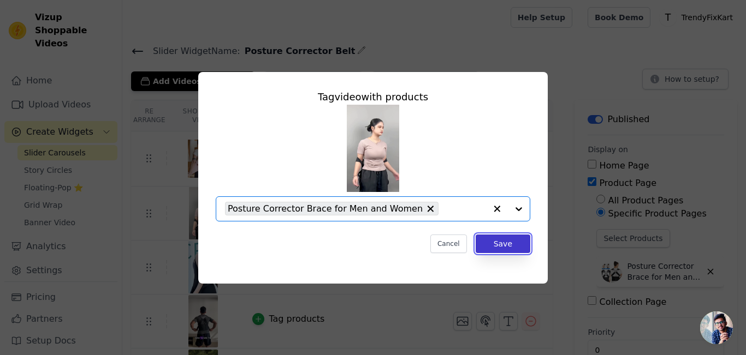
click at [507, 238] on button "Save" at bounding box center [503, 244] width 55 height 19
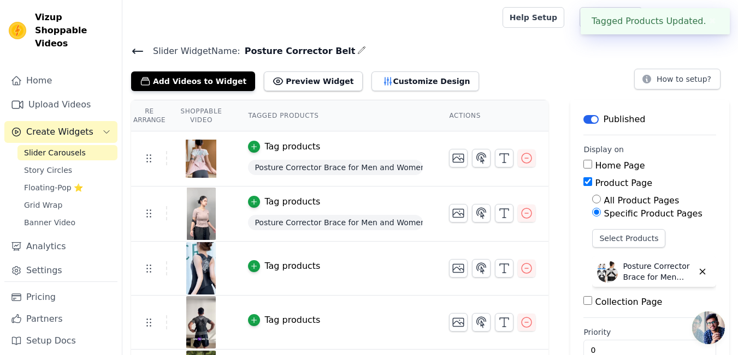
click at [269, 262] on div "Tag products" at bounding box center [292, 266] width 56 height 13
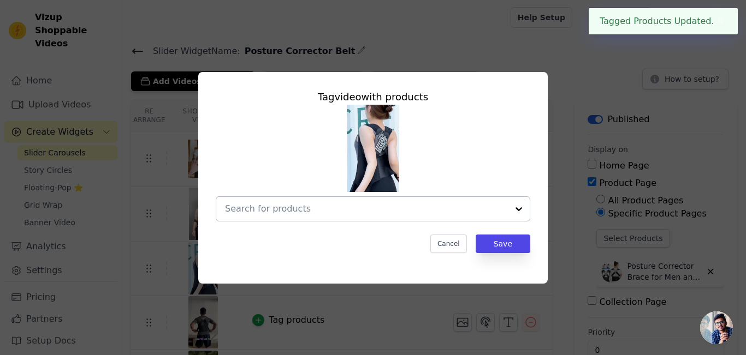
click at [349, 207] on input "text" at bounding box center [366, 209] width 283 height 13
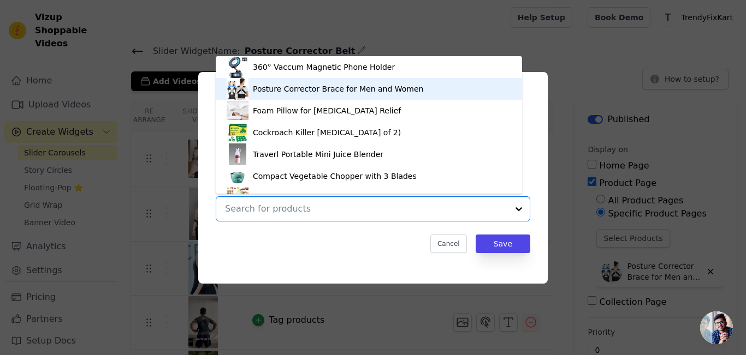
click at [318, 89] on div "Posture Corrector Brace for Men and Women" at bounding box center [338, 89] width 170 height 11
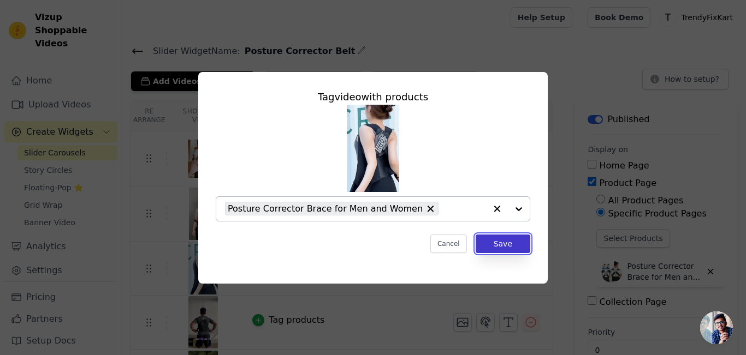
click at [494, 244] on button "Save" at bounding box center [503, 244] width 55 height 19
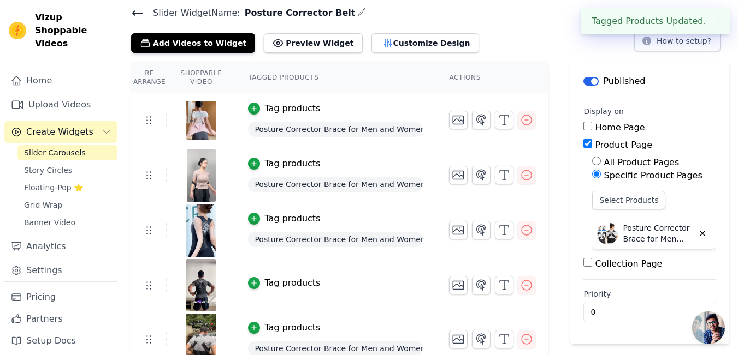
scroll to position [50, 0]
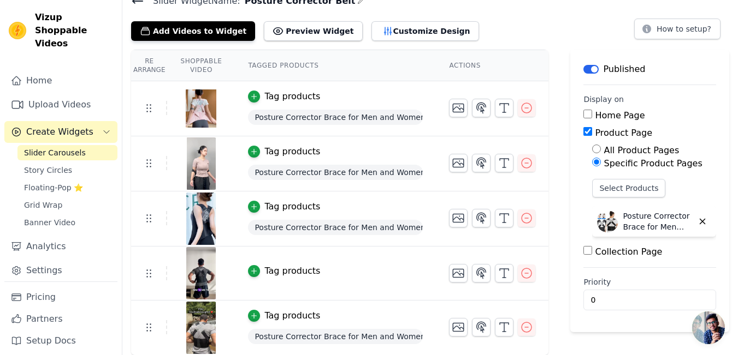
click at [299, 270] on div "Tag products" at bounding box center [292, 271] width 56 height 13
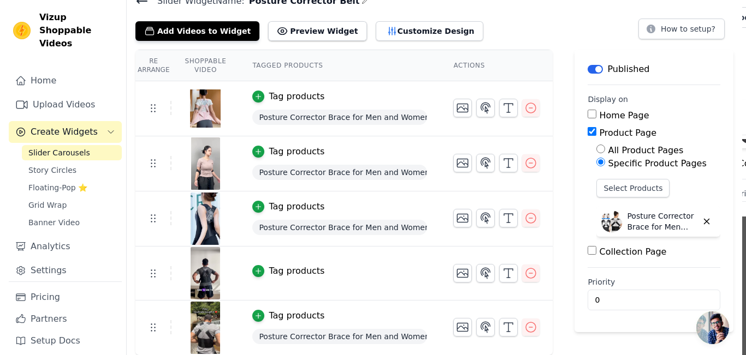
scroll to position [0, 0]
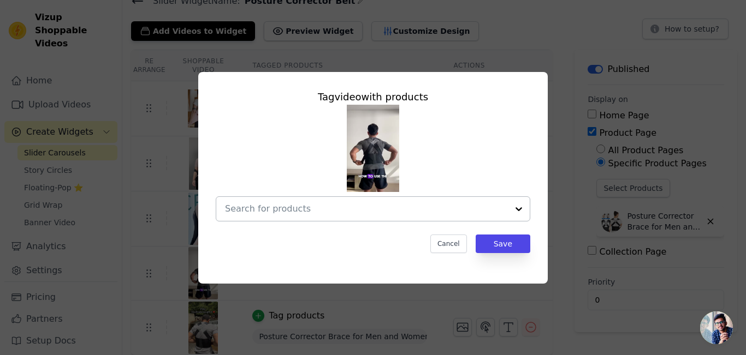
click at [454, 209] on input "text" at bounding box center [366, 209] width 283 height 13
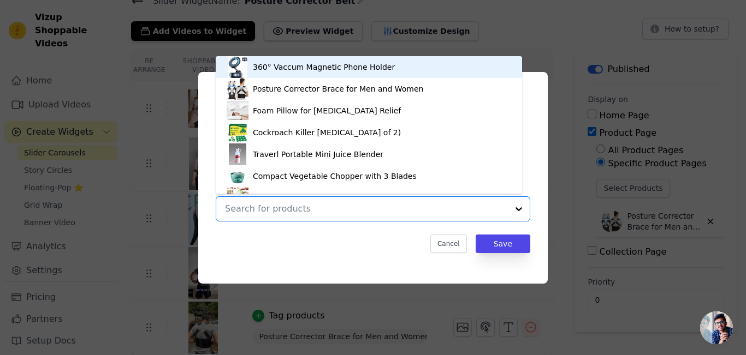
scroll to position [15, 0]
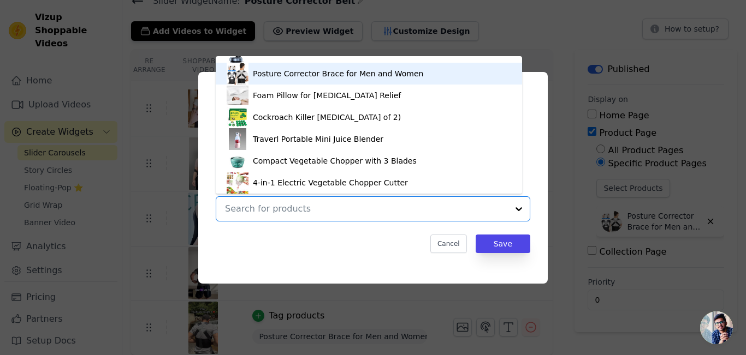
click at [385, 68] on div "Posture Corrector Brace for Men and Women" at bounding box center [338, 73] width 170 height 11
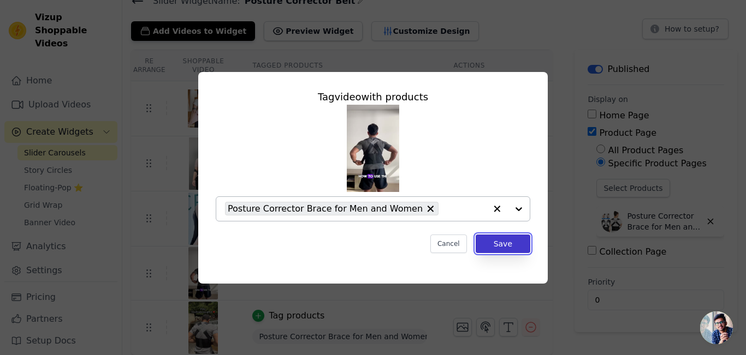
click at [512, 242] on button "Save" at bounding box center [503, 244] width 55 height 19
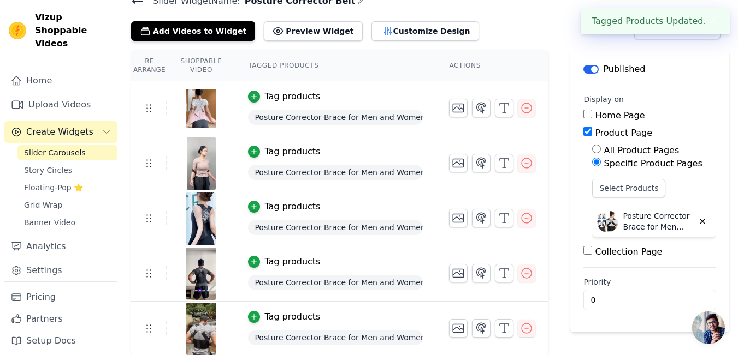
scroll to position [0, 0]
